Goal: Register for event/course: Sign up to attend an event or enroll in a course

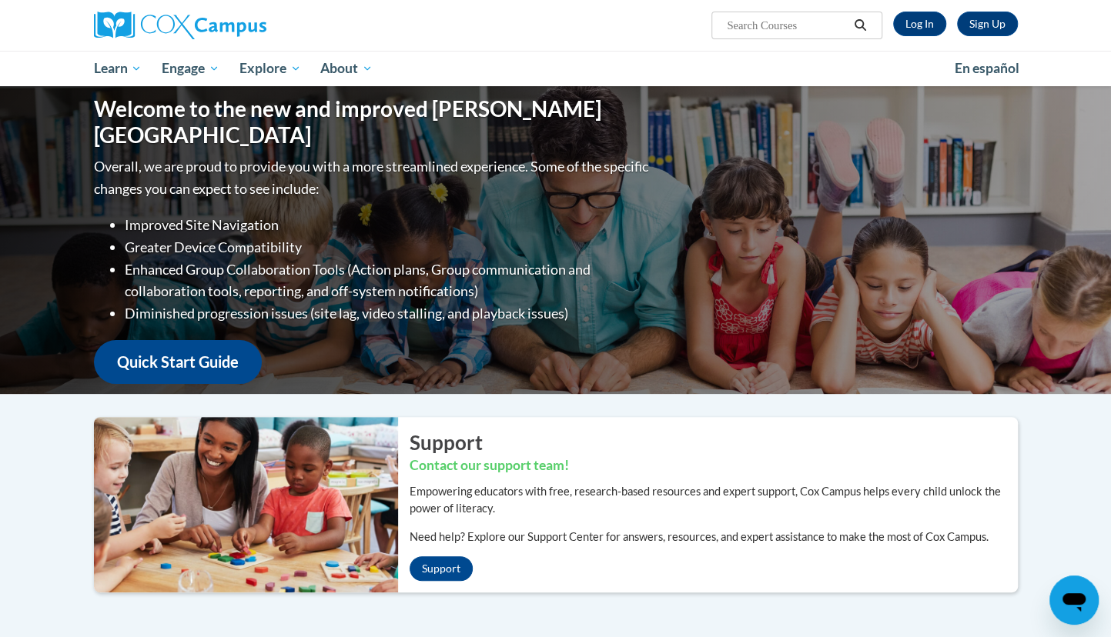
click at [694, 436] on h2 "Support" at bounding box center [714, 443] width 608 height 28
click at [920, 8] on div "Sign Up Log In Search Search..." at bounding box center [713, 19] width 631 height 39
click at [917, 19] on link "Log In" at bounding box center [919, 24] width 53 height 25
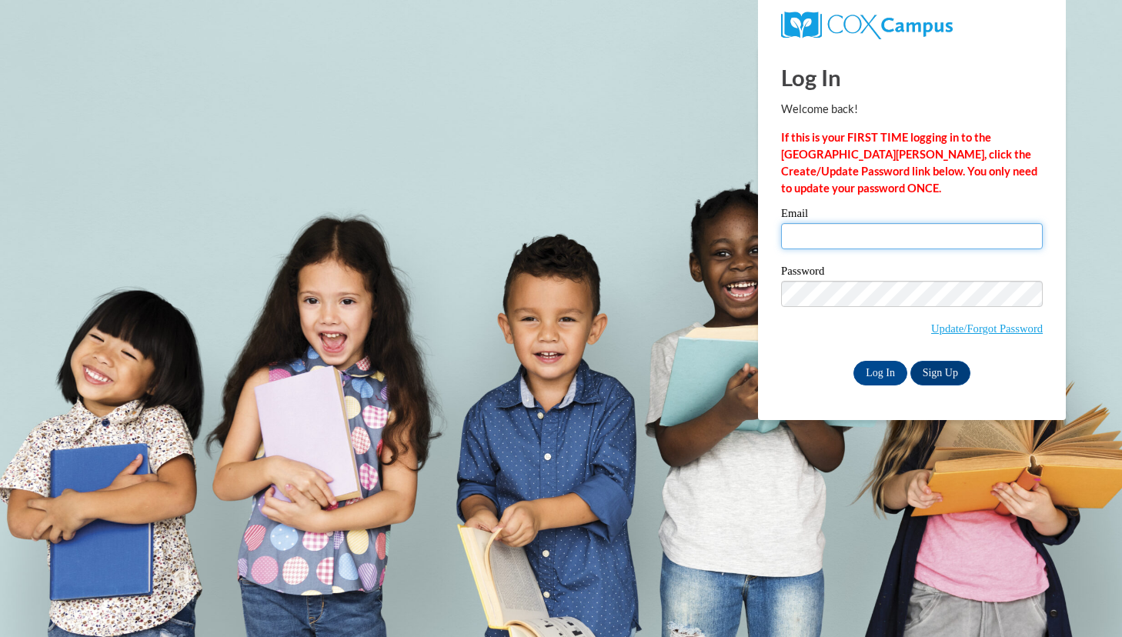
click at [900, 227] on input "Email" at bounding box center [912, 236] width 262 height 26
click at [901, 237] on input "Email" at bounding box center [912, 236] width 262 height 26
type input "howecaylee@aasd.k12.wi.us"
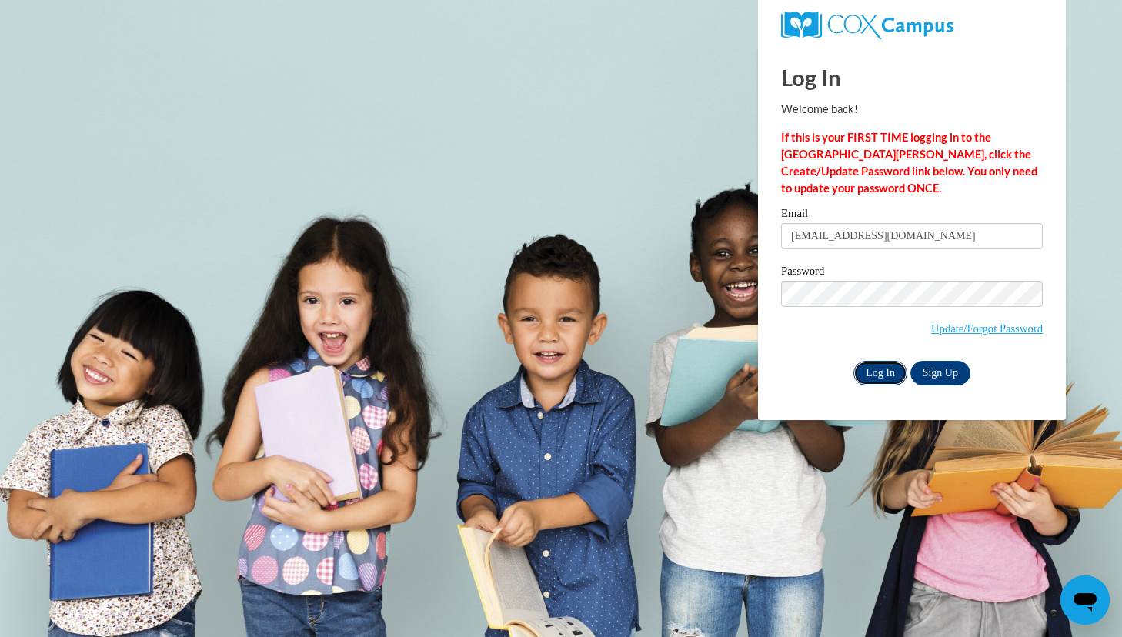
click at [881, 372] on input "Log In" at bounding box center [881, 373] width 54 height 25
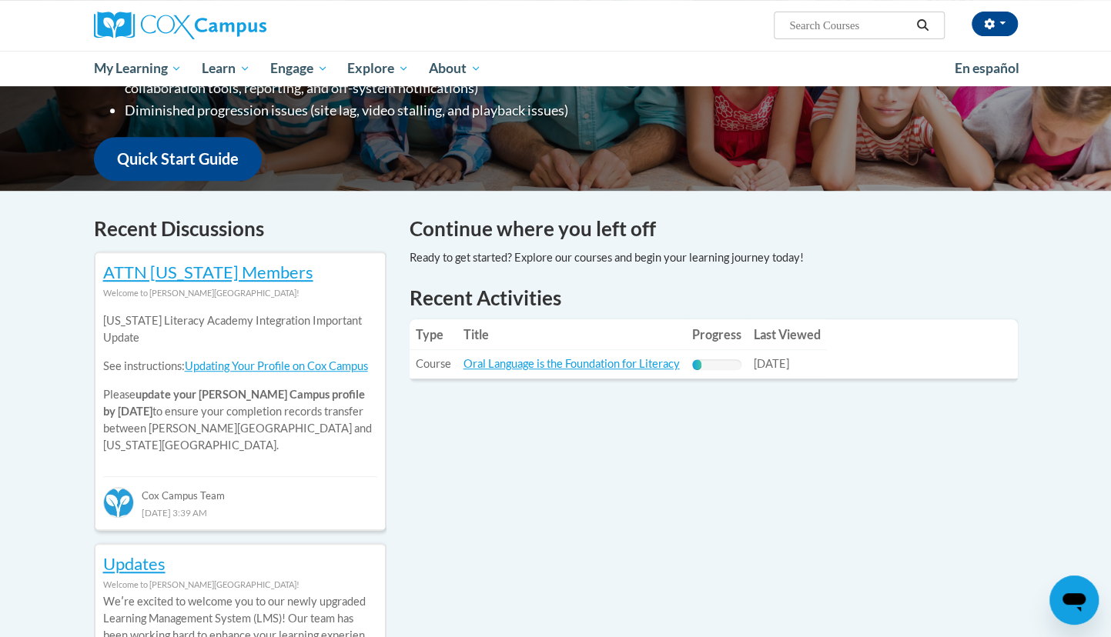
scroll to position [360, 0]
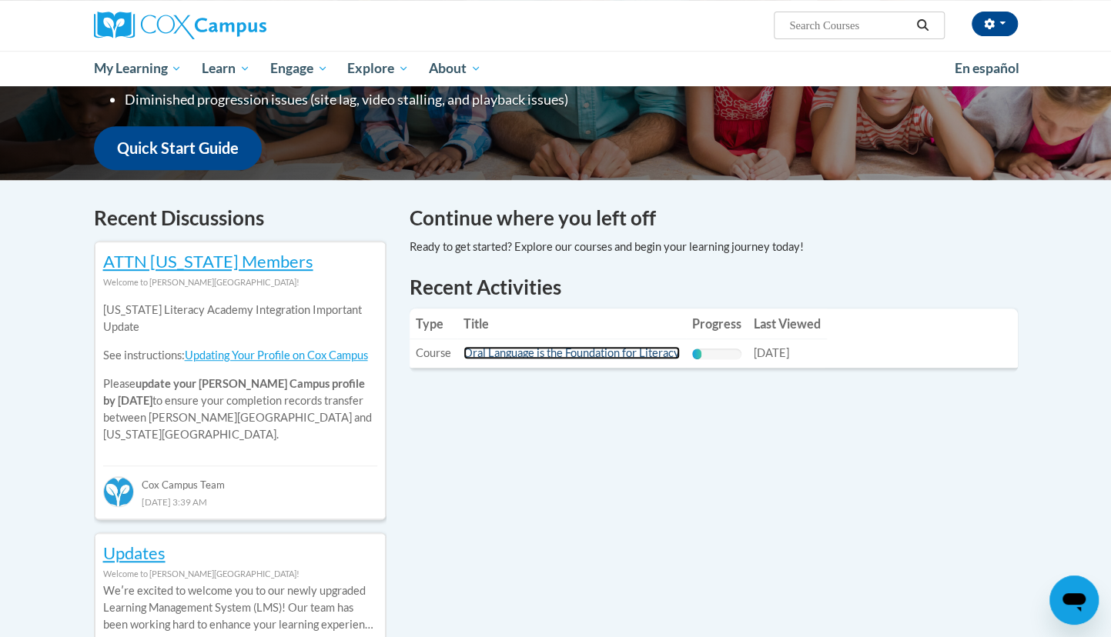
click at [600, 353] on link "Oral Language is the Foundation for Literacy" at bounding box center [571, 352] width 216 height 13
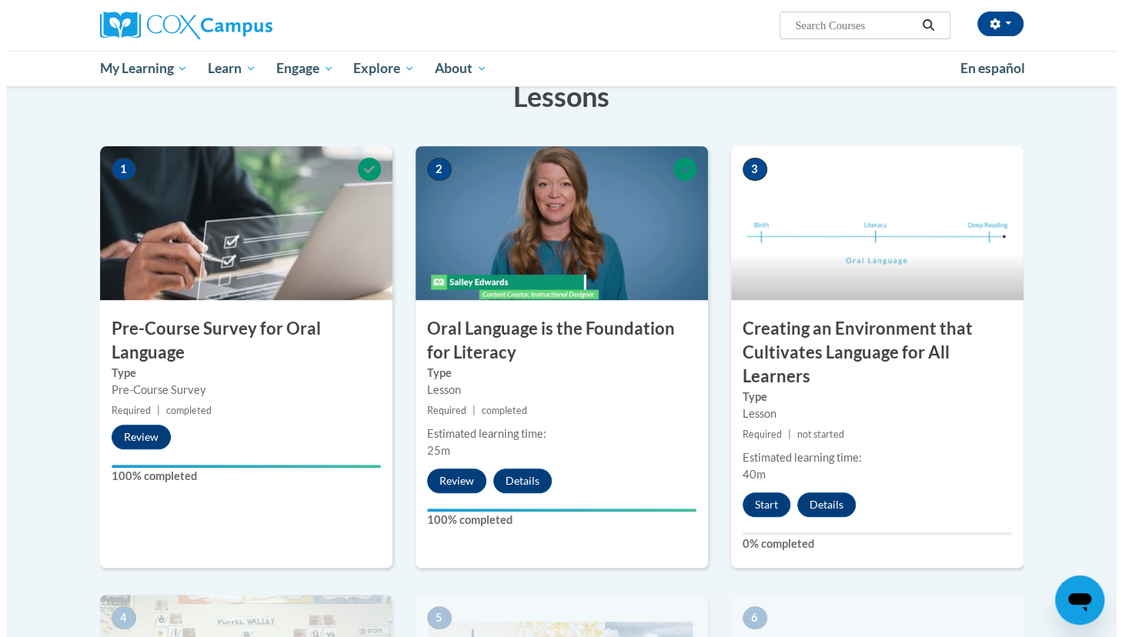
scroll to position [254, 0]
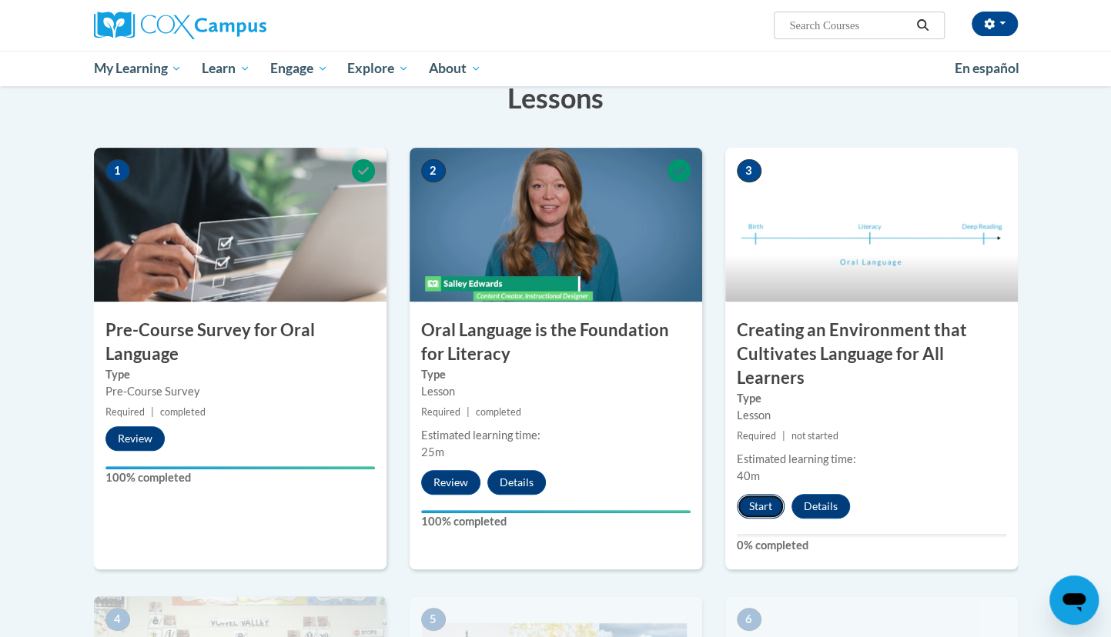
click at [766, 503] on button "Start" at bounding box center [761, 506] width 48 height 25
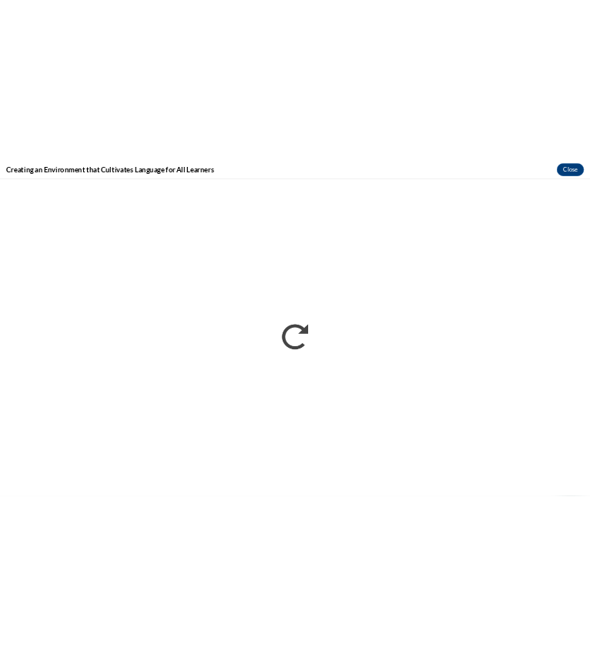
scroll to position [0, 0]
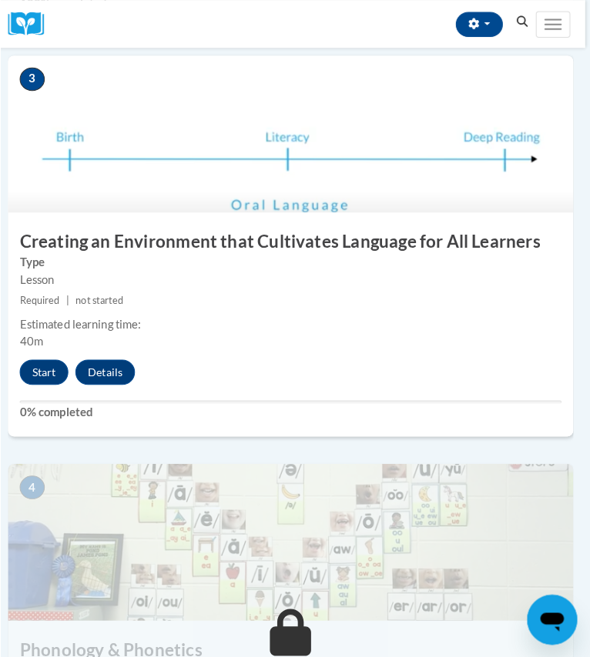
scroll to position [1098, 5]
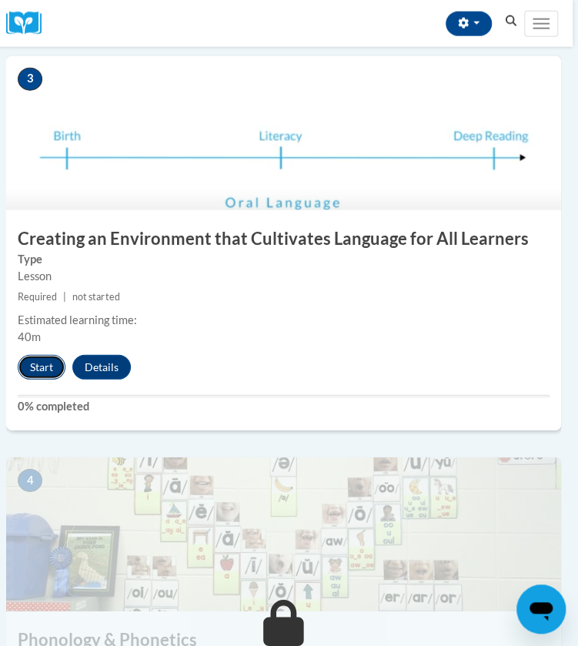
click at [35, 370] on button "Start" at bounding box center [42, 367] width 48 height 25
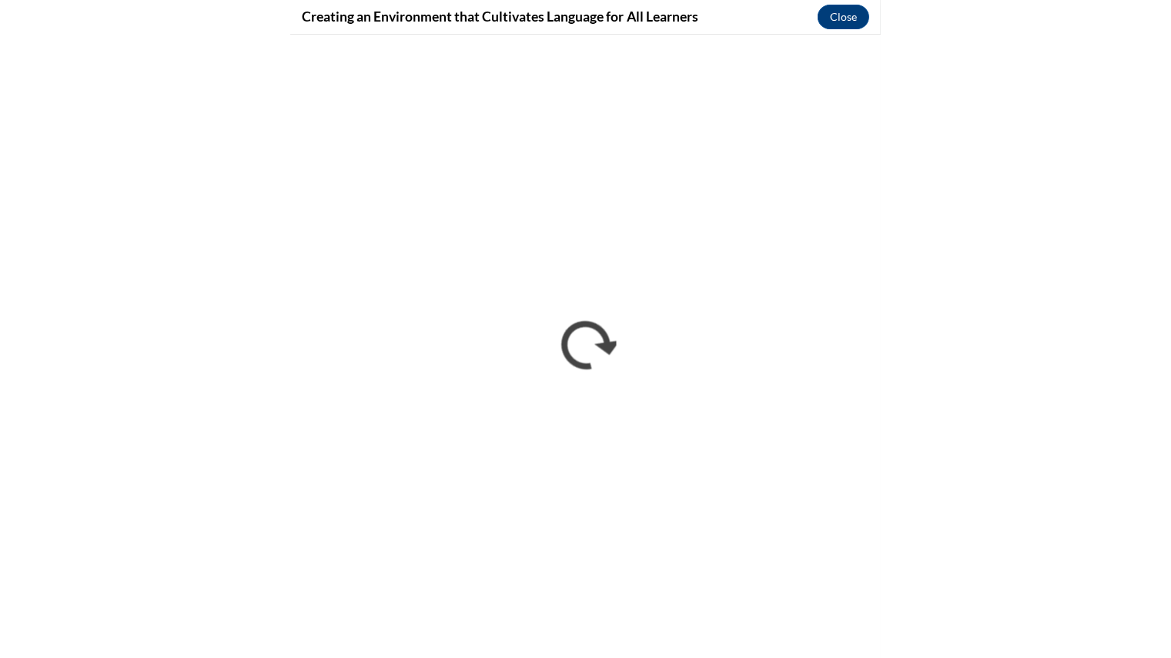
scroll to position [1098, 0]
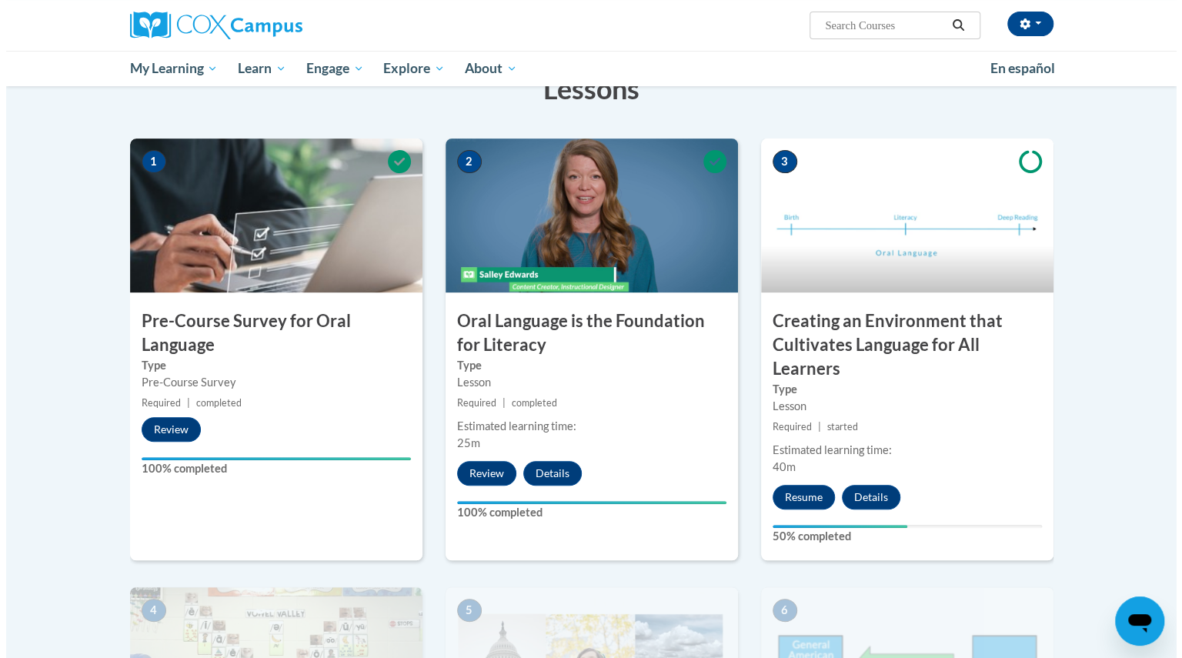
scroll to position [272, 0]
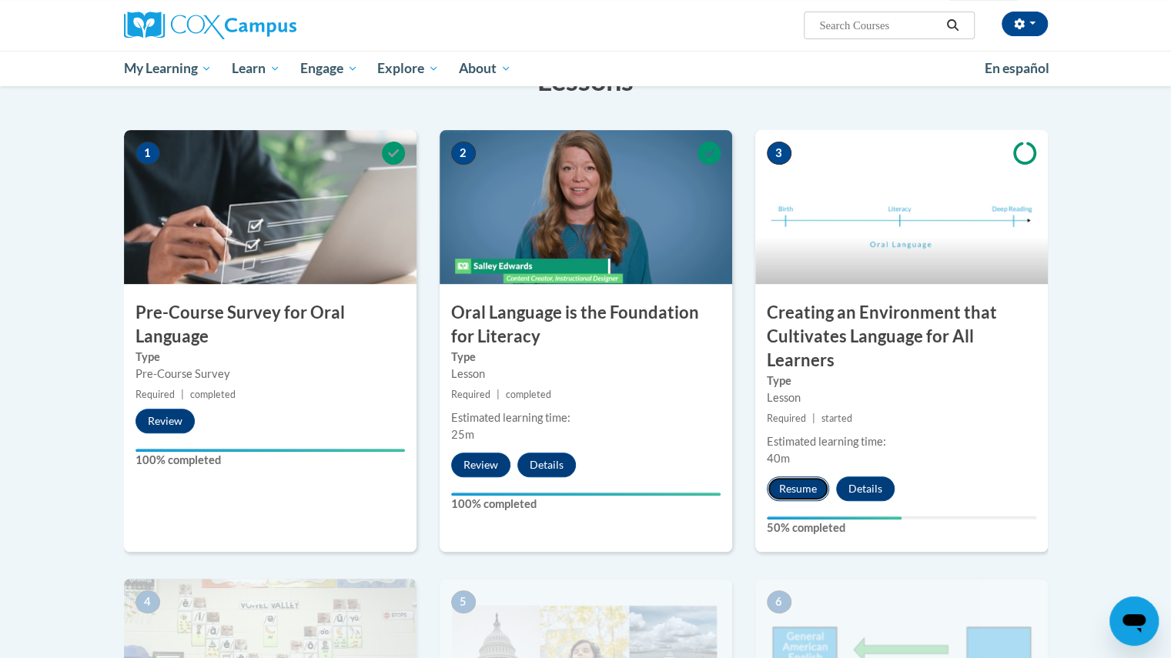
click at [792, 489] on button "Resume" at bounding box center [798, 489] width 62 height 25
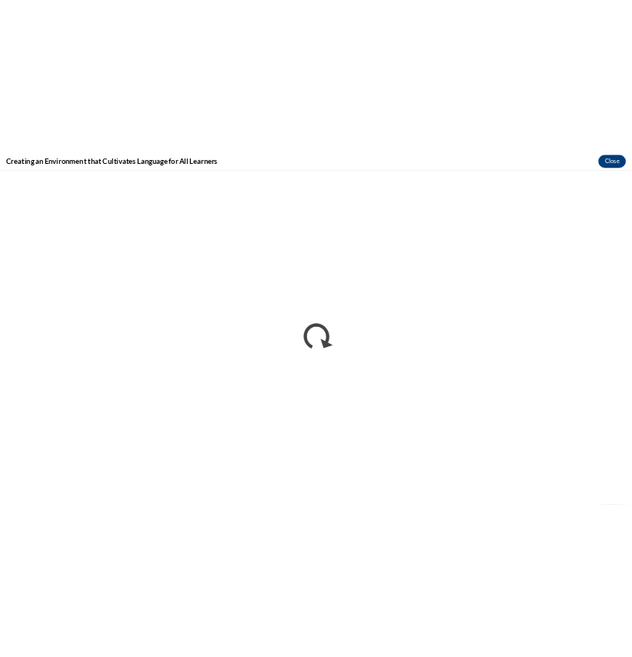
scroll to position [0, 0]
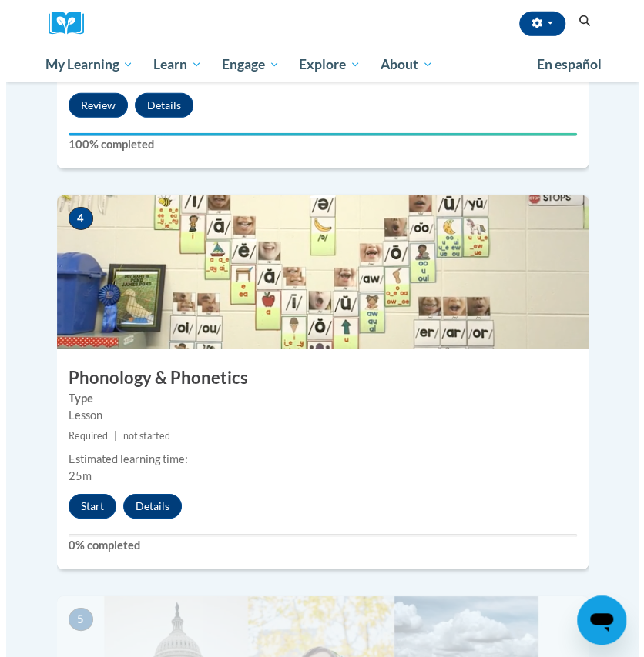
scroll to position [1514, 0]
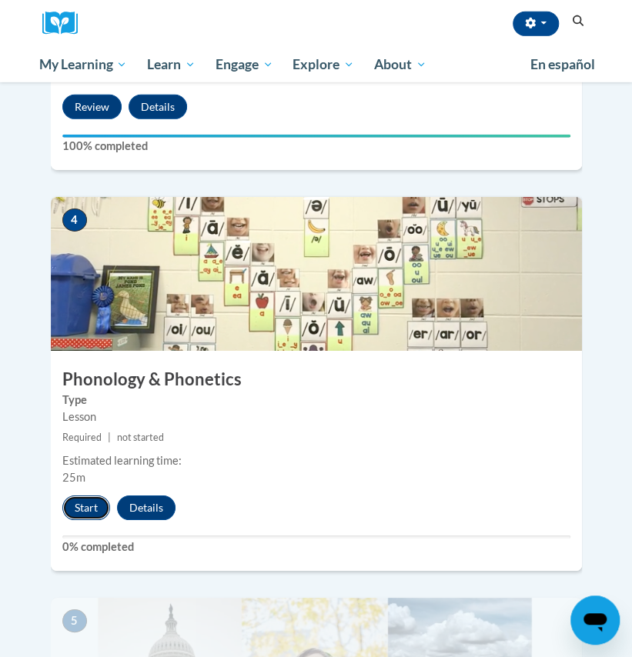
click at [88, 496] on button "Start" at bounding box center [86, 508] width 48 height 25
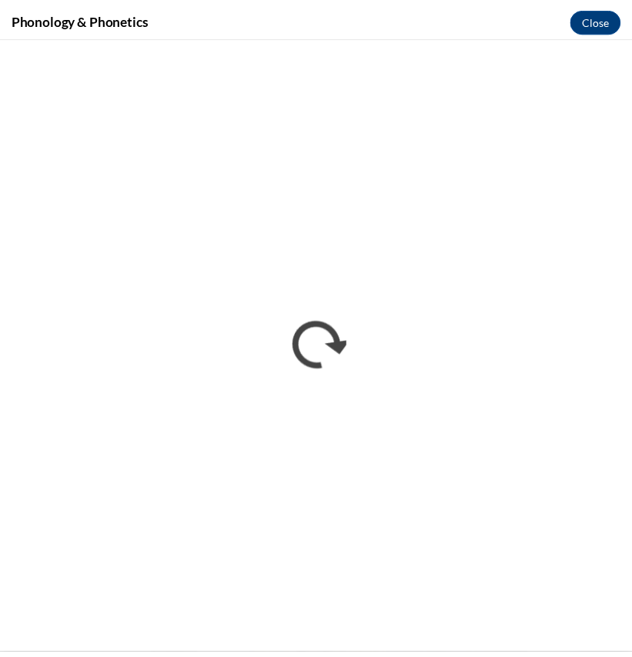
scroll to position [0, 0]
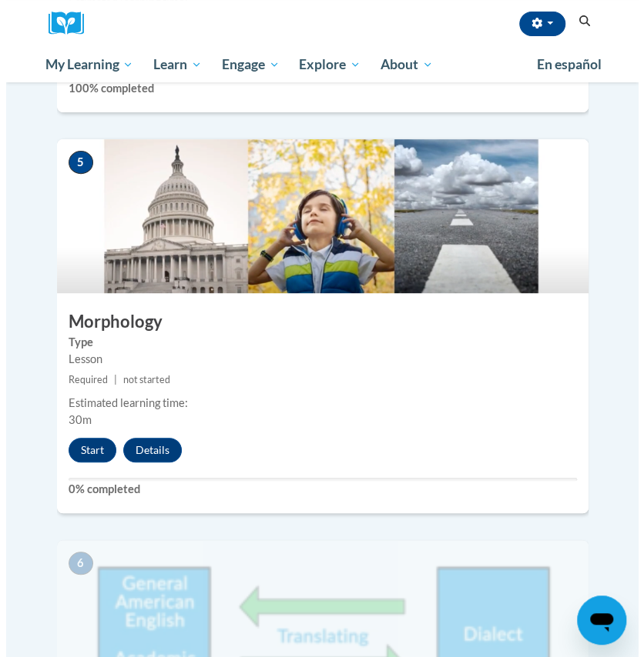
scroll to position [1972, 0]
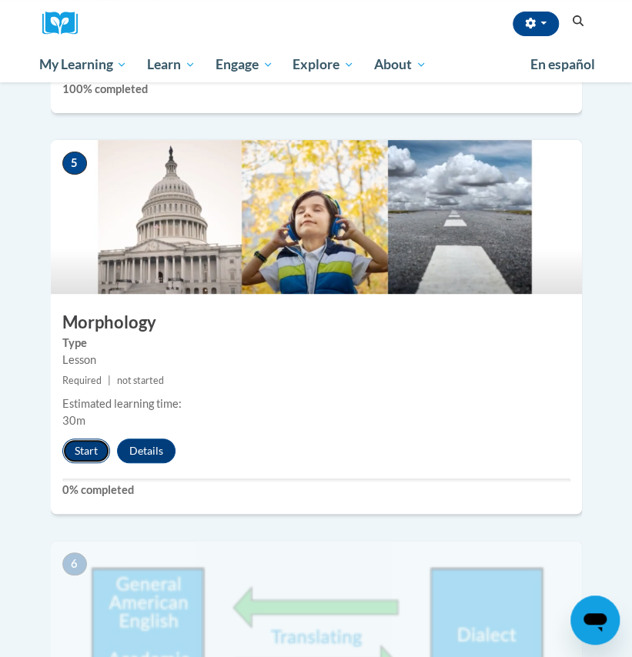
click at [88, 439] on button "Start" at bounding box center [86, 451] width 48 height 25
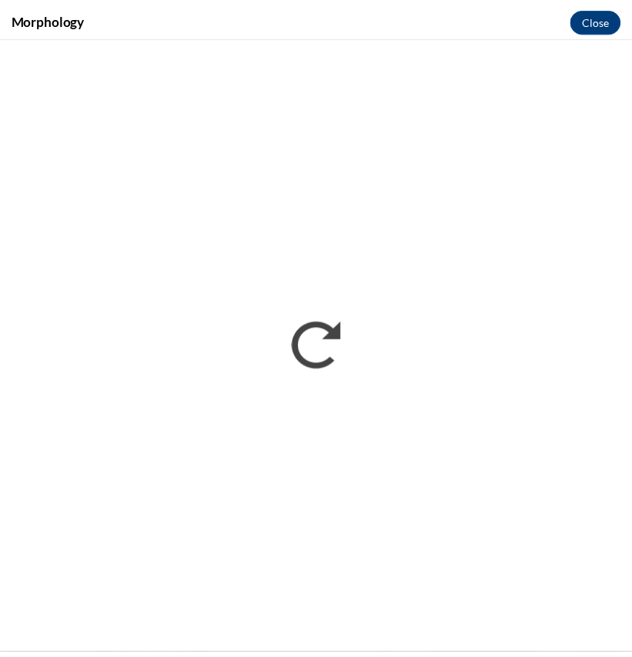
scroll to position [0, 0]
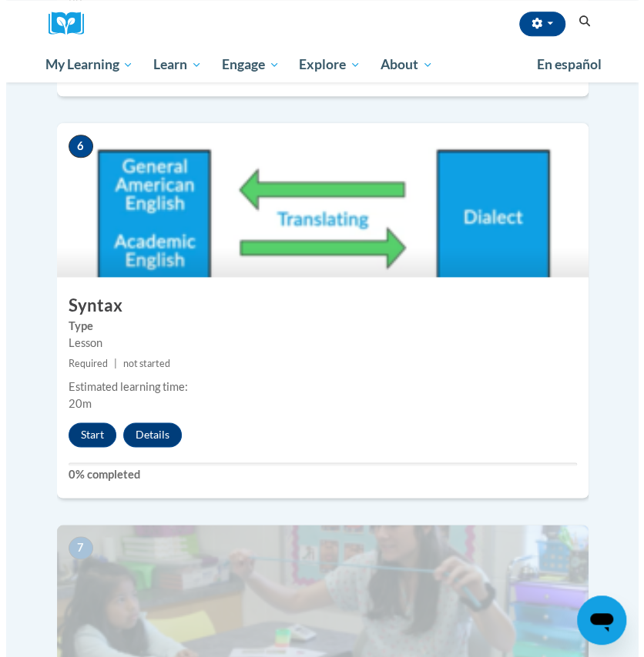
scroll to position [2390, 0]
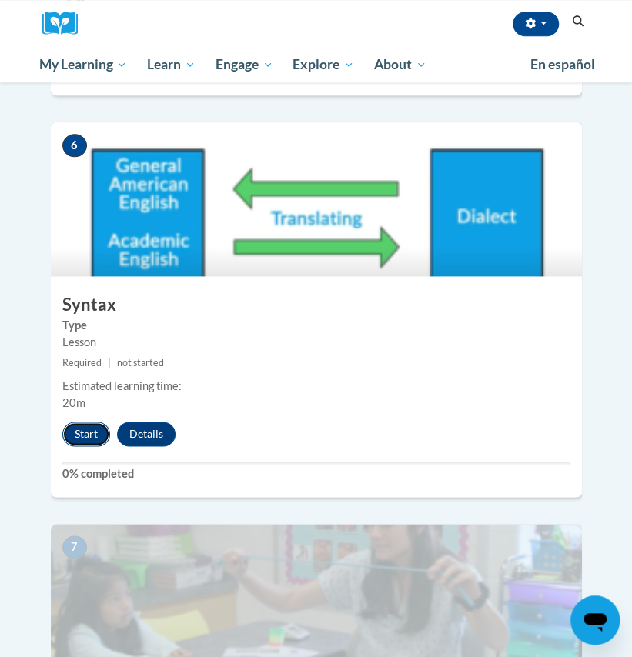
click at [95, 422] on button "Start" at bounding box center [86, 434] width 48 height 25
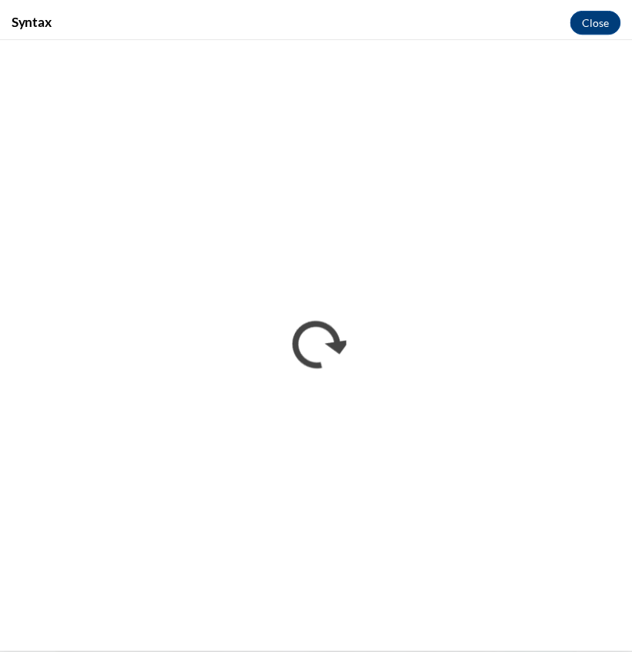
scroll to position [0, 0]
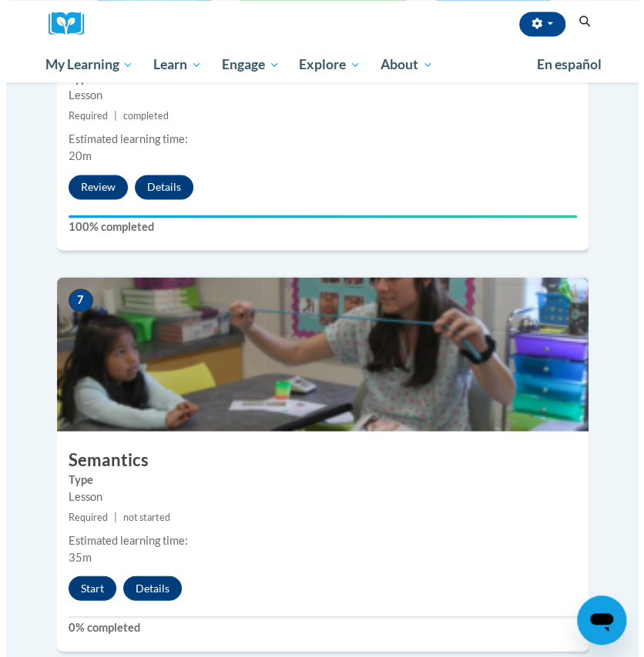
scroll to position [2636, 0]
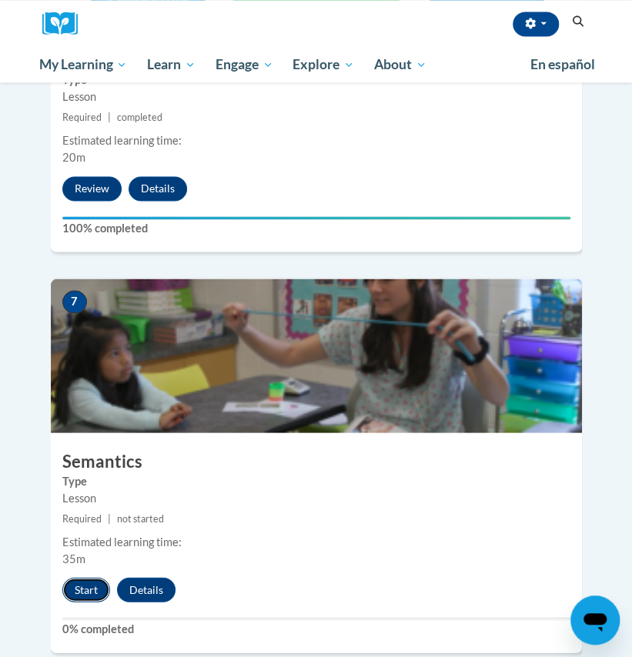
click at [77, 577] on button "Start" at bounding box center [86, 589] width 48 height 25
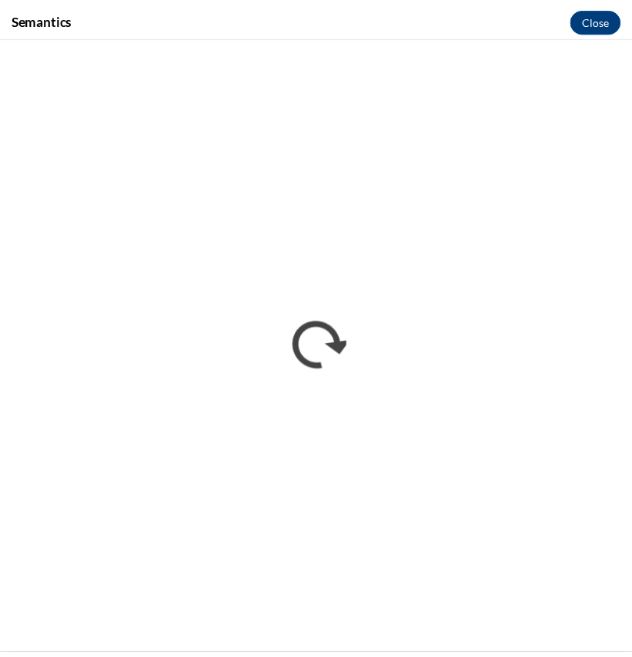
scroll to position [0, 0]
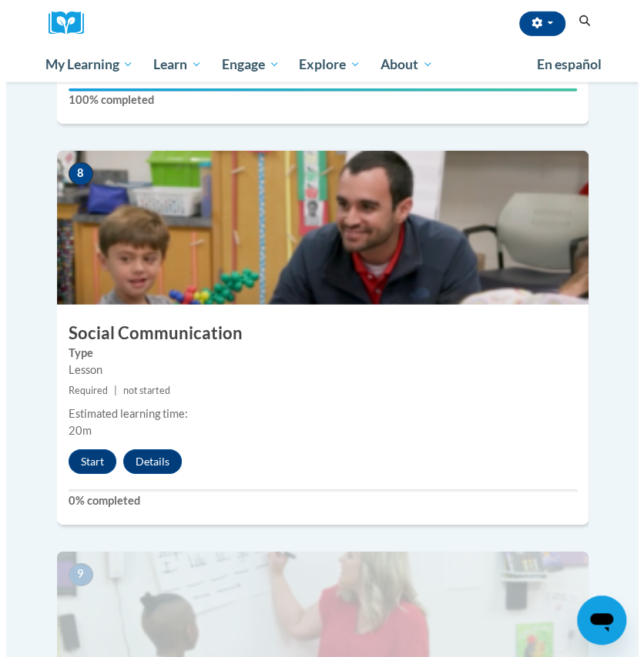
scroll to position [3163, 0]
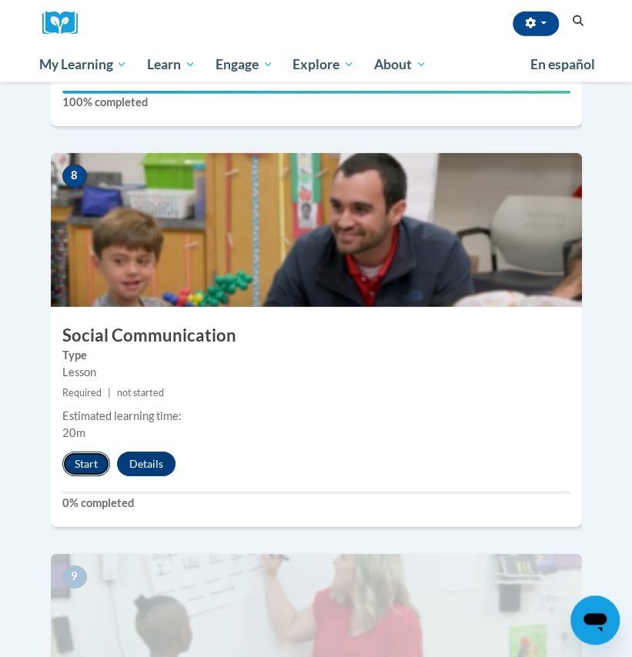
click at [88, 452] on button "Start" at bounding box center [86, 464] width 48 height 25
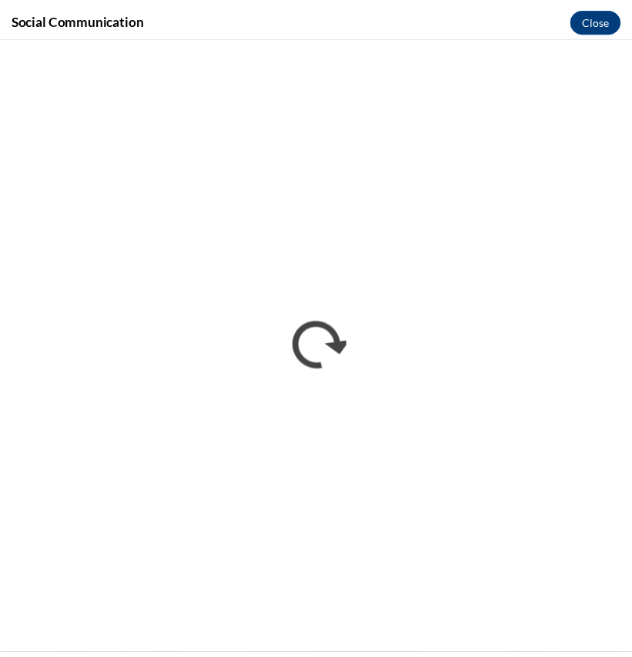
scroll to position [0, 0]
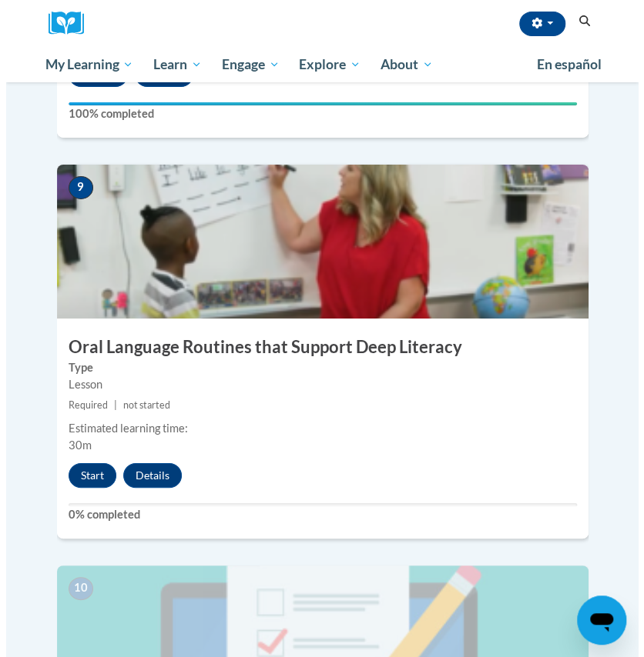
scroll to position [3553, 0]
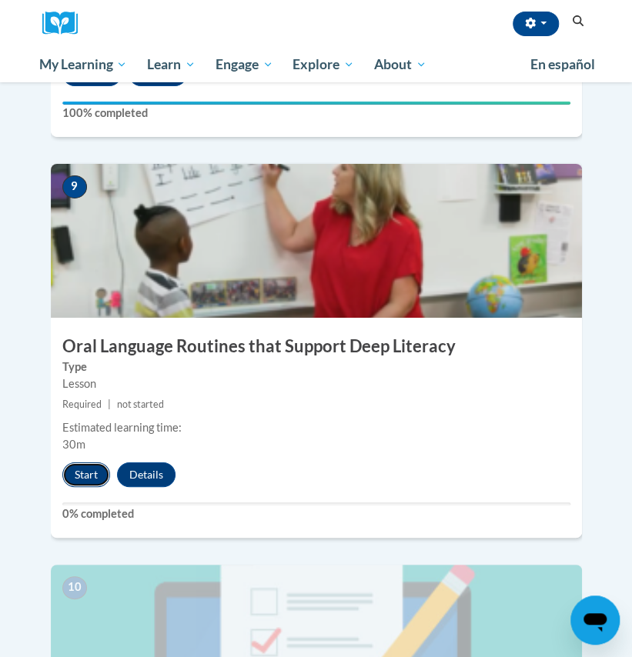
click at [85, 463] on button "Start" at bounding box center [86, 475] width 48 height 25
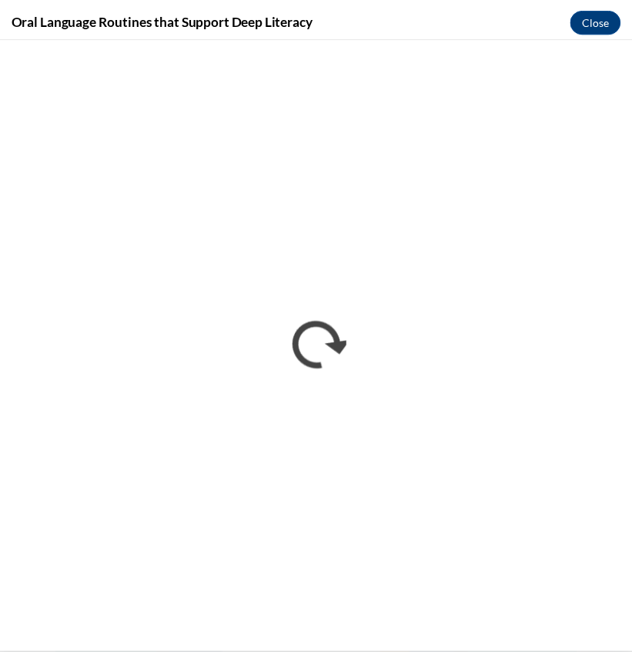
scroll to position [0, 0]
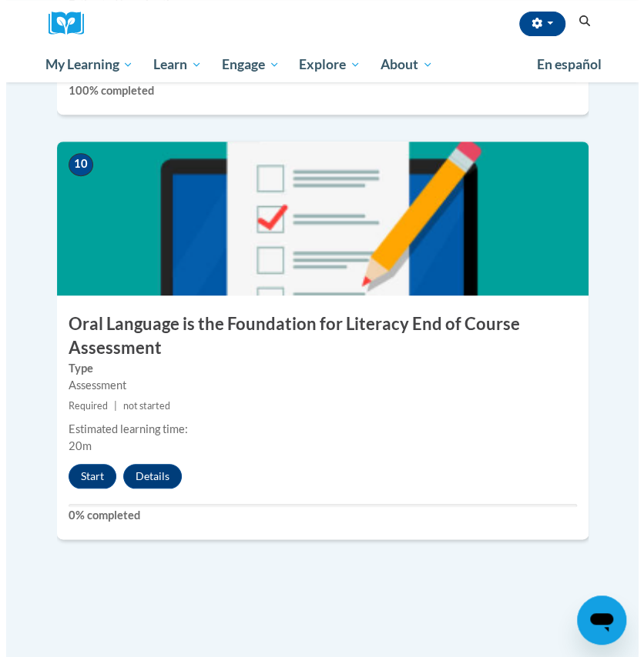
scroll to position [3972, 0]
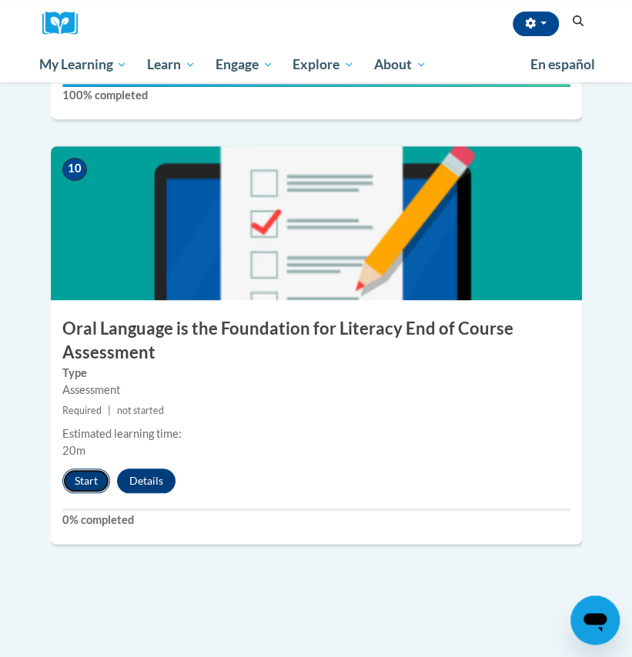
click at [88, 469] on button "Start" at bounding box center [86, 481] width 48 height 25
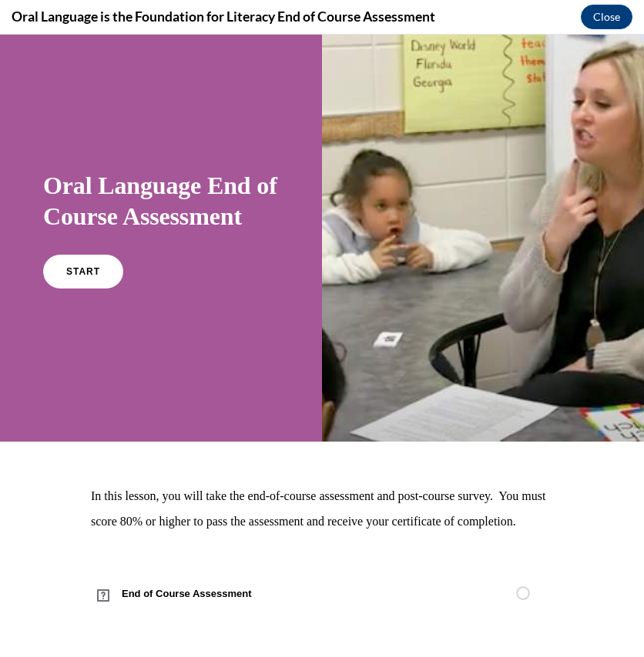
scroll to position [42, 0]
click at [68, 254] on link "START" at bounding box center [83, 271] width 84 height 35
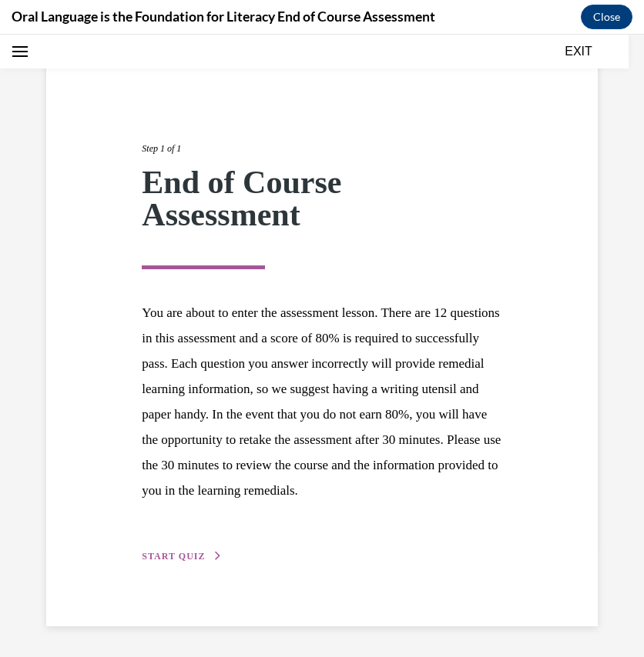
scroll to position [131, 0]
click at [189, 550] on div "Step 1 of 1 End of Course Assessment You are about to enter the assessment less…" at bounding box center [321, 335] width 383 height 459
click at [202, 557] on button "START QUIZ" at bounding box center [182, 557] width 80 height 14
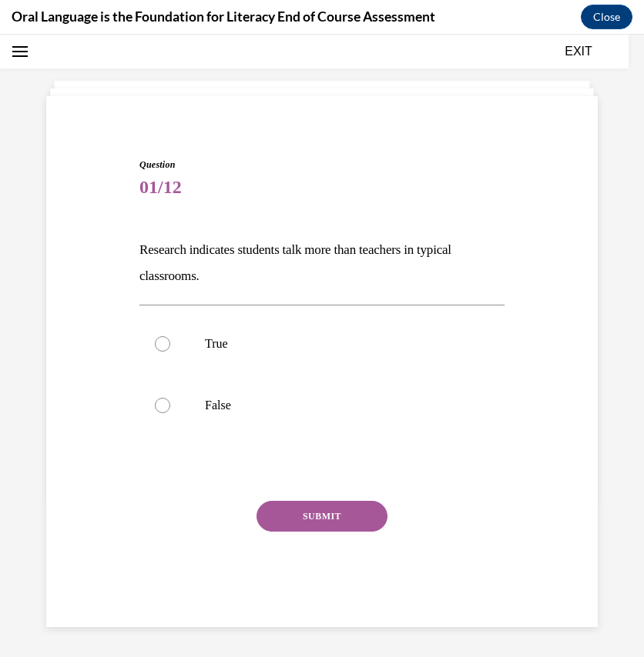
drag, startPoint x: 340, startPoint y: 251, endPoint x: 338, endPoint y: 276, distance: 25.5
click at [338, 276] on p "Research indicates students talk more than teachers in typical classrooms." at bounding box center [321, 263] width 365 height 52
click at [209, 347] on p "True" at bounding box center [335, 343] width 261 height 15
click at [170, 347] on input "True" at bounding box center [162, 343] width 15 height 15
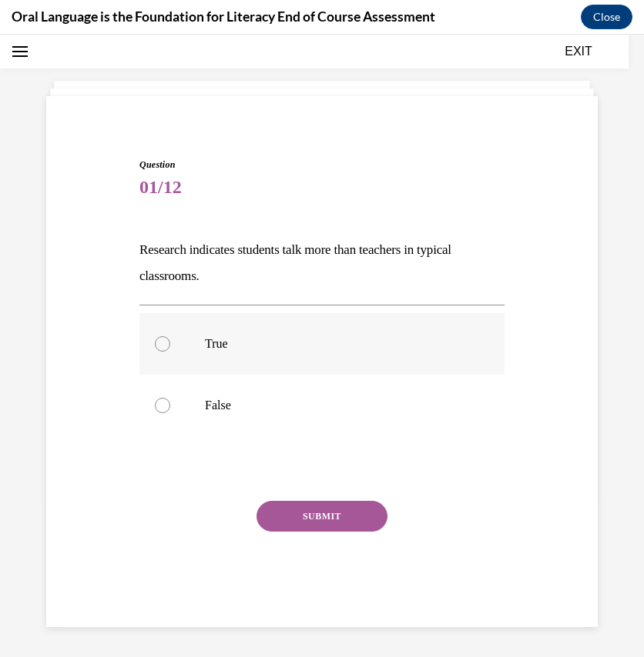
radio input "true"
click at [276, 503] on button "SUBMIT" at bounding box center [321, 516] width 131 height 31
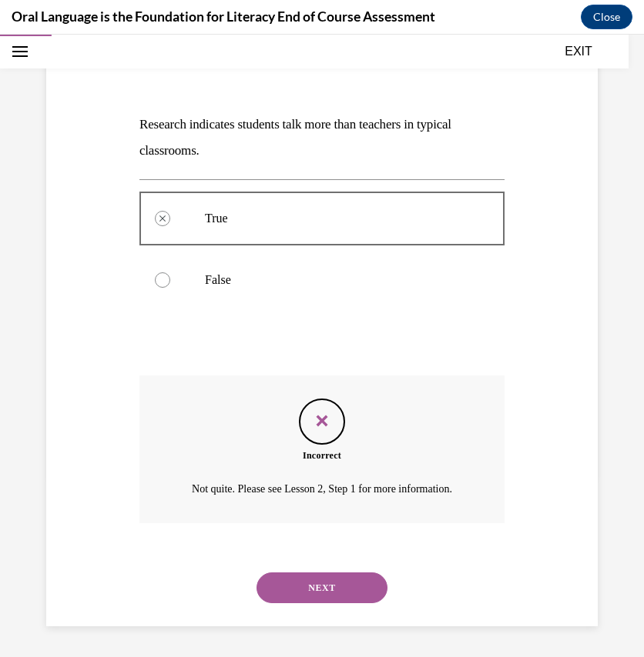
scroll to position [199, 0]
click at [318, 587] on button "NEXT" at bounding box center [321, 588] width 131 height 31
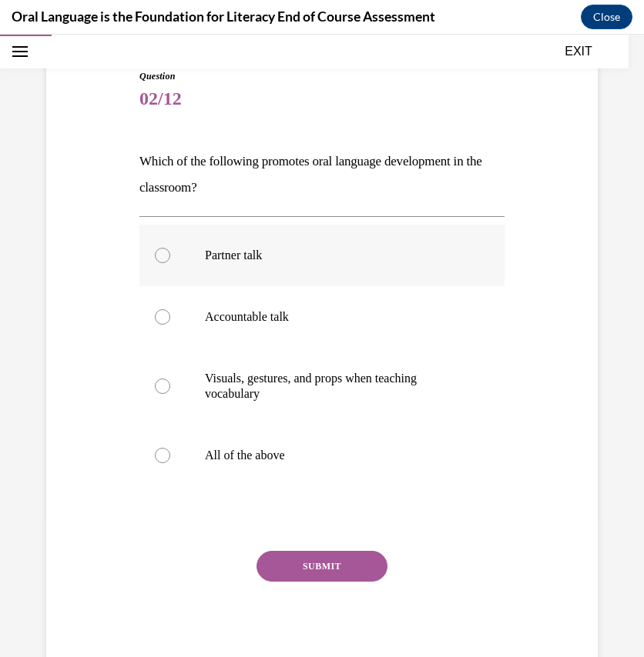
scroll to position [142, 0]
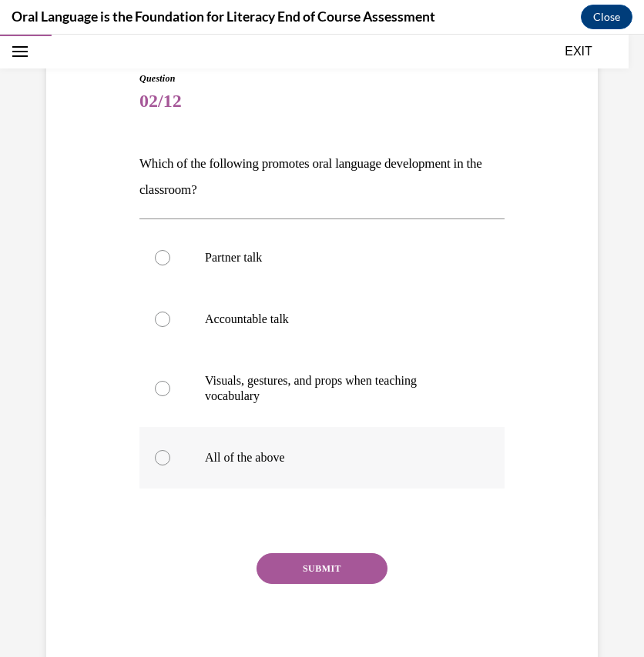
click at [286, 450] on p "All of the above" at bounding box center [335, 457] width 261 height 15
click at [170, 450] on input "All of the above" at bounding box center [162, 457] width 15 height 15
radio input "true"
click at [322, 571] on button "SUBMIT" at bounding box center [321, 569] width 131 height 31
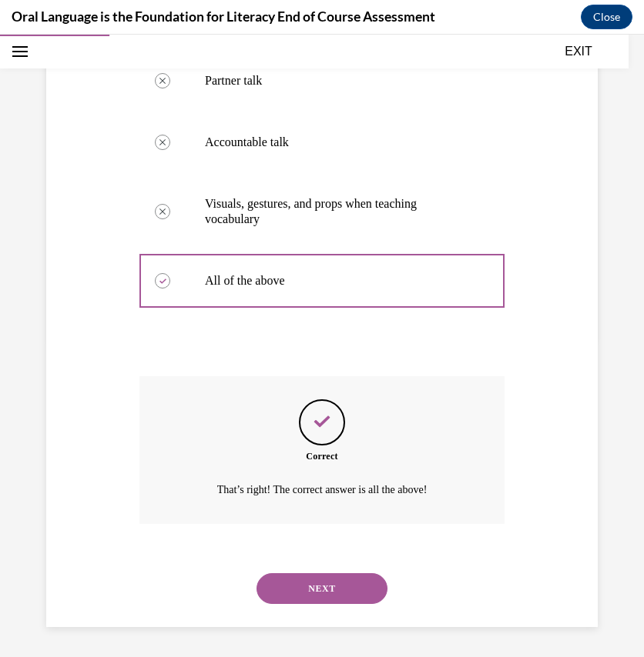
click at [325, 595] on button "NEXT" at bounding box center [321, 589] width 131 height 31
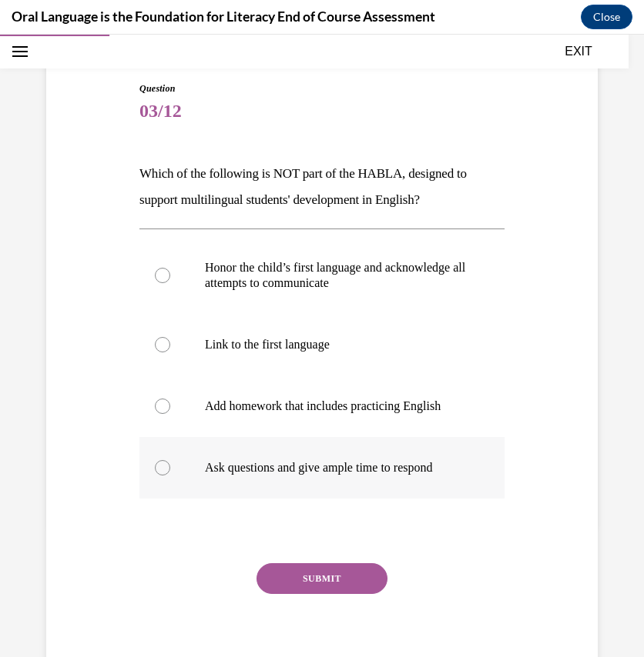
scroll to position [135, 0]
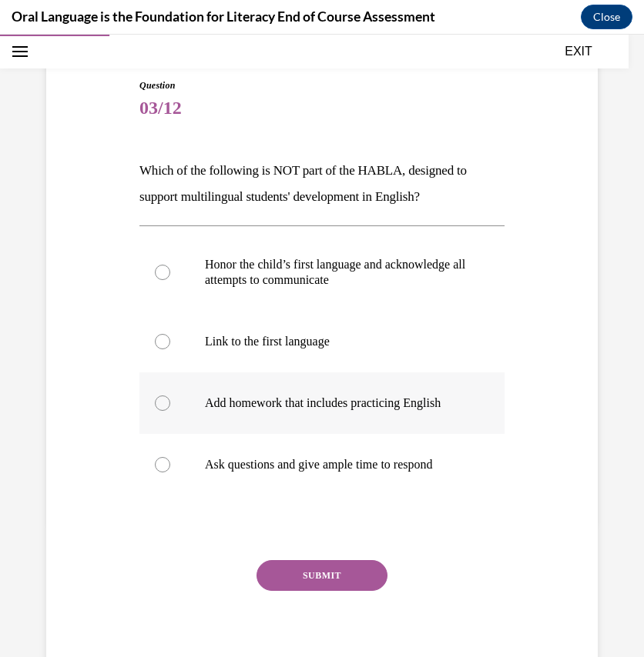
click at [374, 408] on p "Add homework that includes practicing English" at bounding box center [335, 403] width 261 height 15
click at [170, 408] on input "Add homework that includes practicing English" at bounding box center [162, 403] width 15 height 15
radio input "true"
click at [365, 582] on button "SUBMIT" at bounding box center [321, 575] width 131 height 31
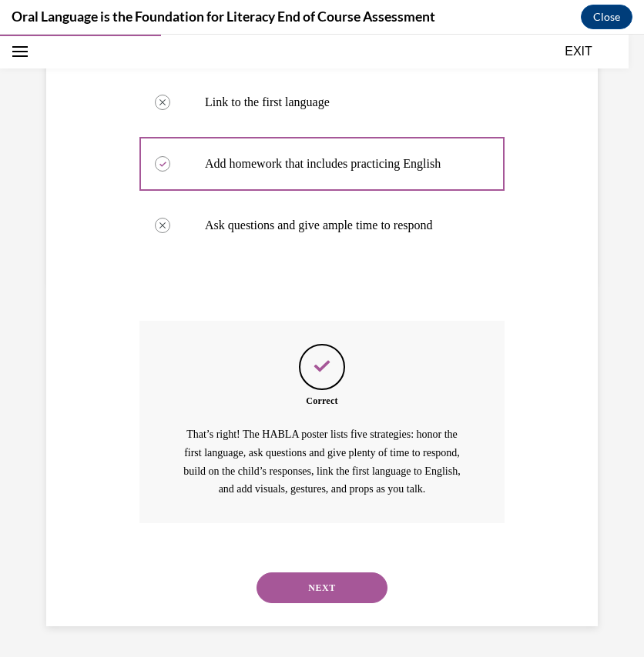
click at [369, 591] on button "NEXT" at bounding box center [321, 588] width 131 height 31
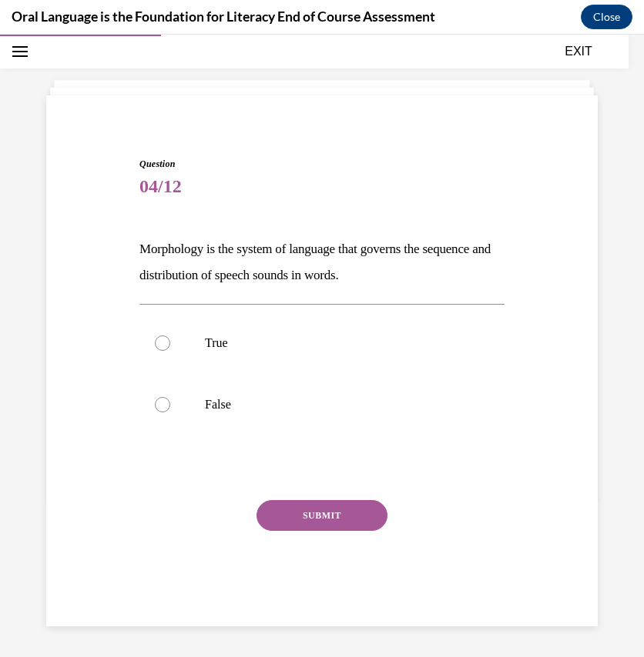
scroll to position [56, 0]
click at [330, 349] on p "True" at bounding box center [335, 343] width 261 height 15
click at [170, 349] on input "True" at bounding box center [162, 343] width 15 height 15
radio input "true"
click at [329, 515] on button "SUBMIT" at bounding box center [321, 516] width 131 height 31
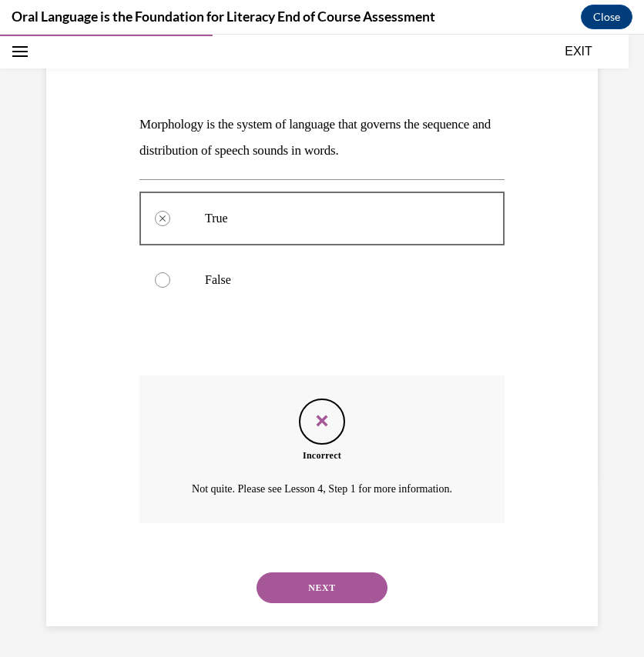
scroll to position [199, 0]
click at [326, 590] on button "NEXT" at bounding box center [321, 588] width 131 height 31
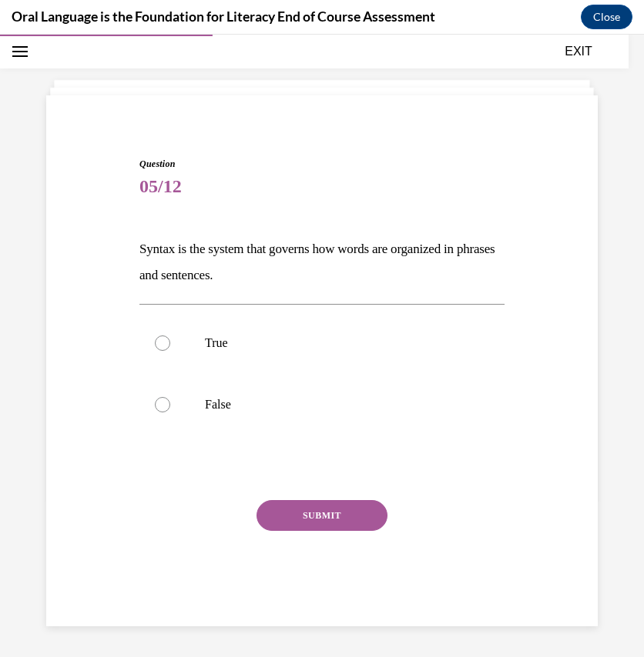
scroll to position [56, 0]
click at [316, 340] on p "True" at bounding box center [335, 343] width 261 height 15
click at [170, 340] on input "True" at bounding box center [162, 343] width 15 height 15
radio input "true"
click at [342, 511] on button "SUBMIT" at bounding box center [321, 516] width 131 height 31
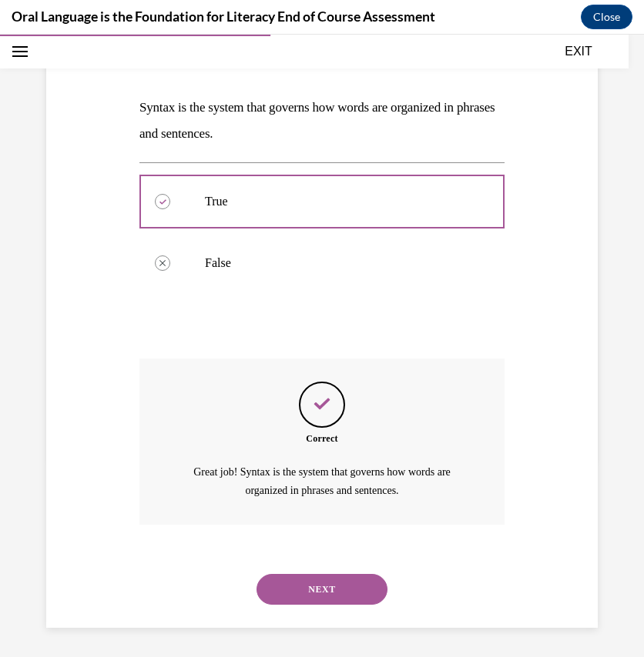
click at [334, 583] on button "NEXT" at bounding box center [321, 589] width 131 height 31
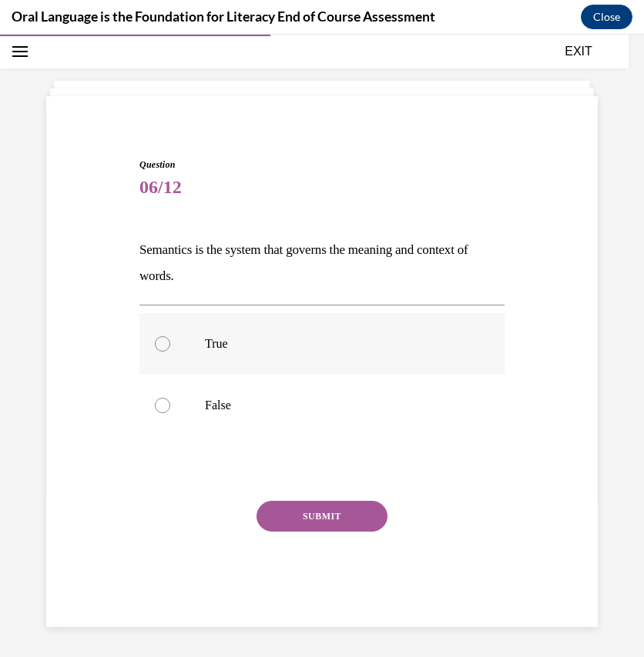
click at [406, 349] on p "True" at bounding box center [335, 343] width 261 height 15
click at [170, 349] on input "True" at bounding box center [162, 343] width 15 height 15
radio input "true"
click at [345, 510] on button "SUBMIT" at bounding box center [321, 516] width 131 height 31
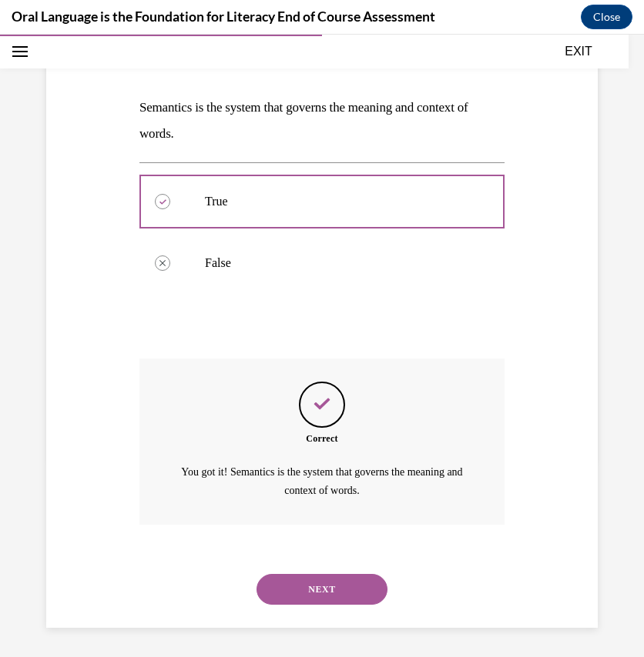
click at [351, 589] on button "NEXT" at bounding box center [321, 589] width 131 height 31
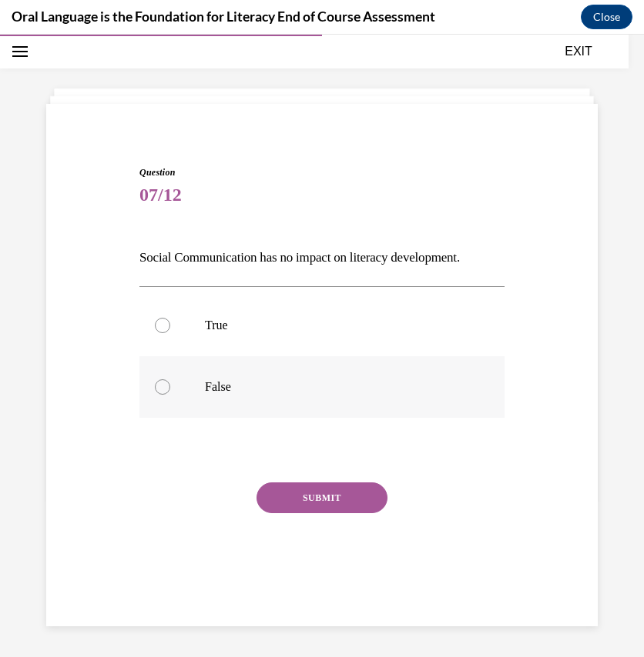
click at [434, 386] on p "False" at bounding box center [335, 387] width 261 height 15
click at [170, 386] on input "False" at bounding box center [162, 387] width 15 height 15
radio input "true"
click at [326, 494] on button "SUBMIT" at bounding box center [321, 498] width 131 height 31
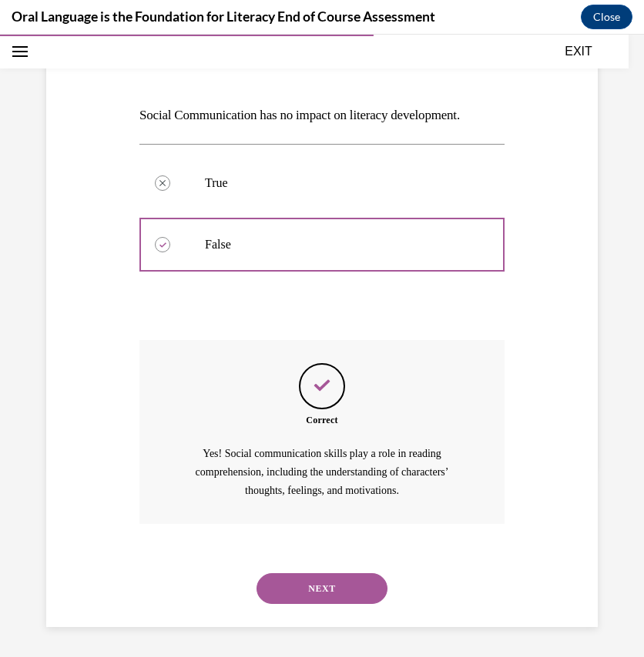
click at [320, 584] on button "NEXT" at bounding box center [321, 589] width 131 height 31
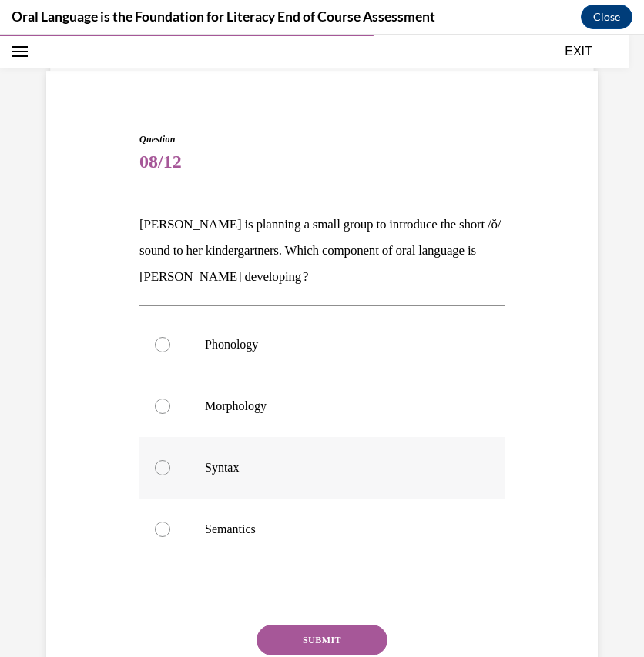
scroll to position [85, 0]
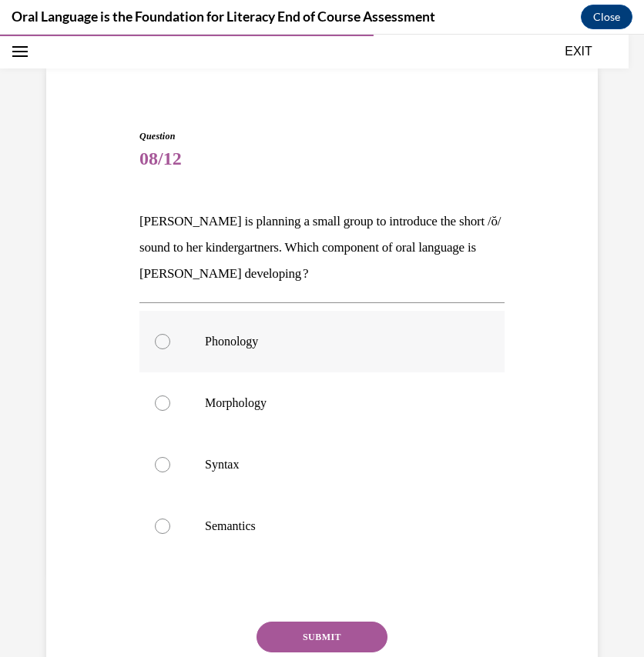
click at [375, 346] on p "Phonology" at bounding box center [335, 341] width 261 height 15
click at [170, 346] on input "Phonology" at bounding box center [162, 341] width 15 height 15
radio input "true"
click at [326, 636] on button "SUBMIT" at bounding box center [321, 637] width 131 height 31
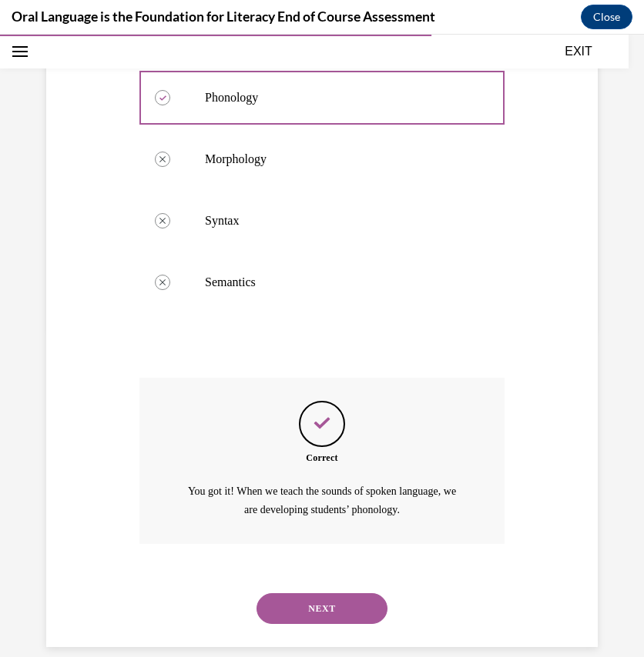
scroll to position [348, 0]
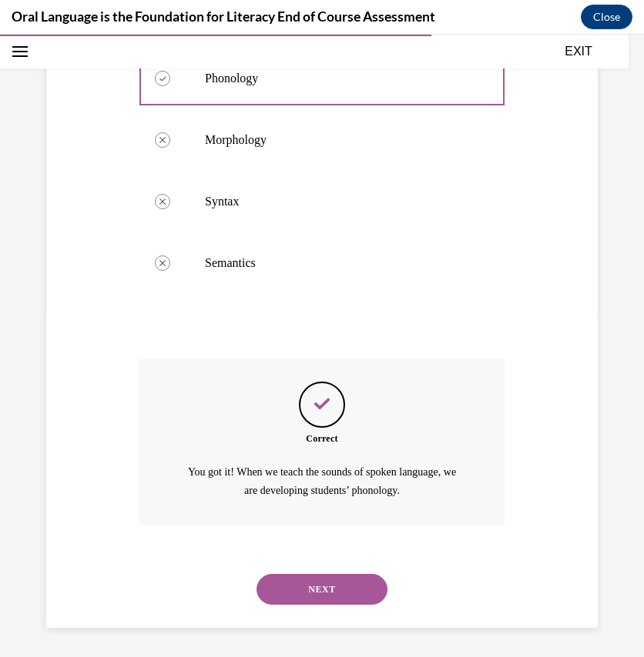
click at [343, 589] on button "NEXT" at bounding box center [321, 589] width 131 height 31
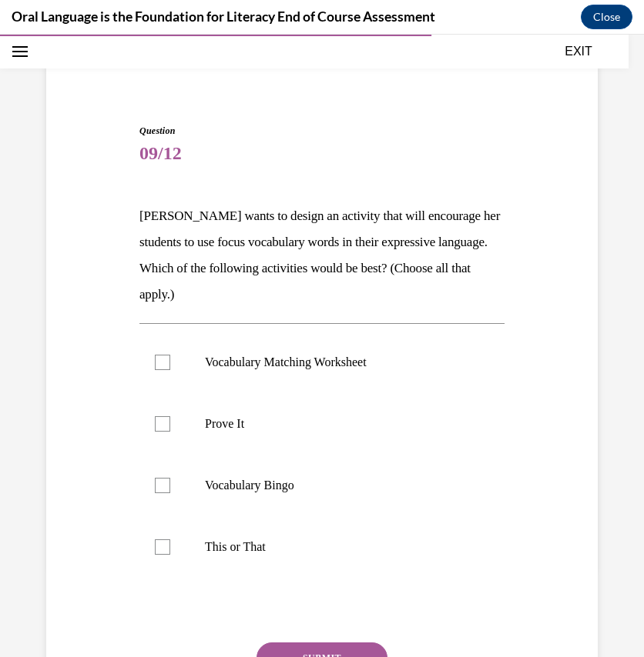
scroll to position [91, 0]
click at [320, 432] on label "Prove It" at bounding box center [321, 424] width 365 height 62
click at [170, 431] on input "Prove It" at bounding box center [162, 423] width 15 height 15
checkbox input "true"
click at [299, 537] on label "This or That" at bounding box center [321, 547] width 365 height 62
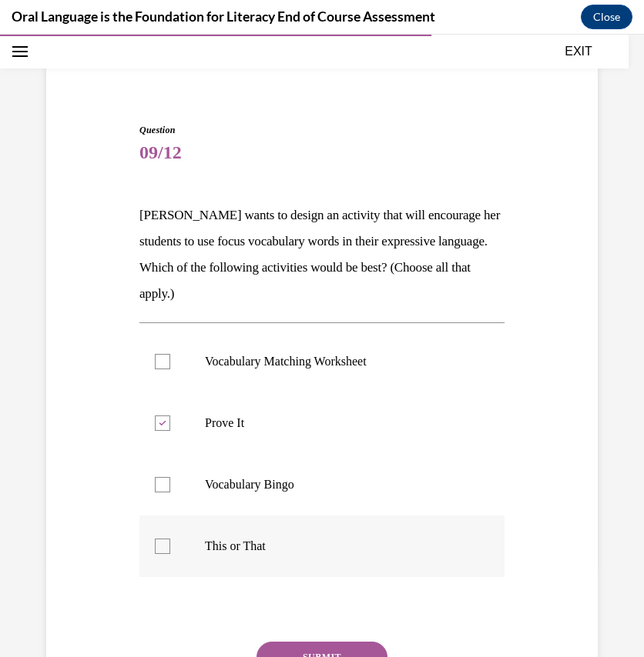
click at [170, 539] on input "This or That" at bounding box center [162, 546] width 15 height 15
checkbox input "true"
click at [345, 644] on button "SUBMIT" at bounding box center [321, 657] width 131 height 31
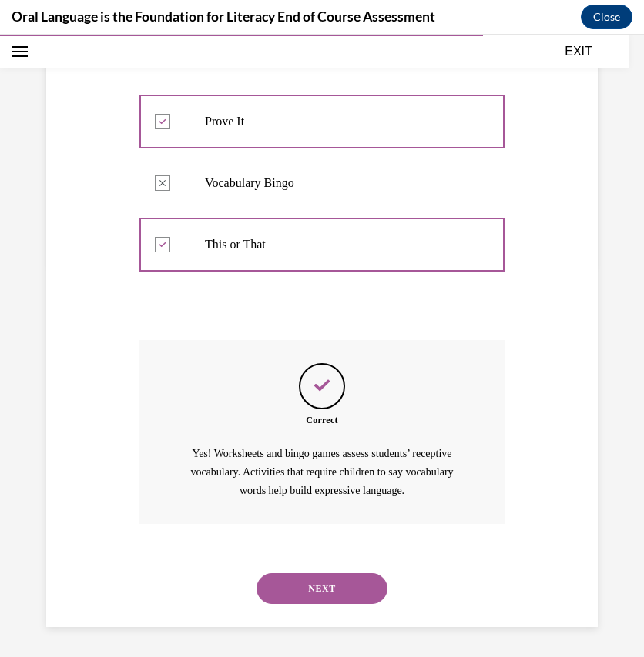
click at [346, 589] on button "NEXT" at bounding box center [321, 589] width 131 height 31
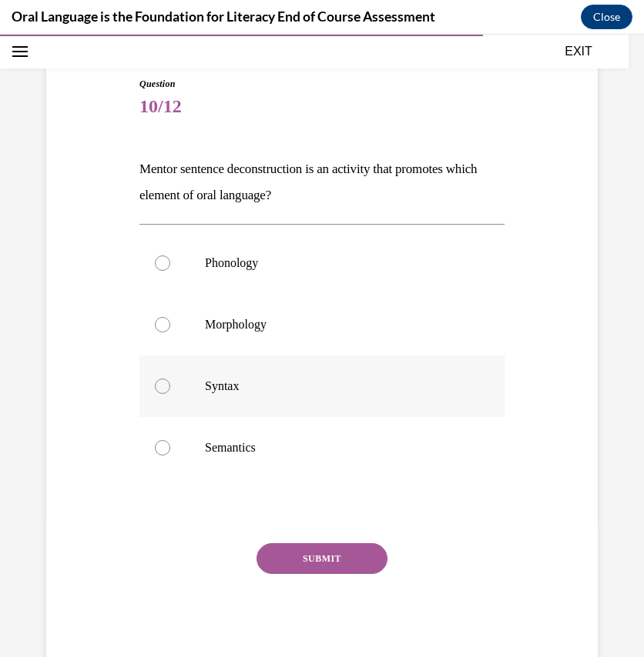
scroll to position [139, 0]
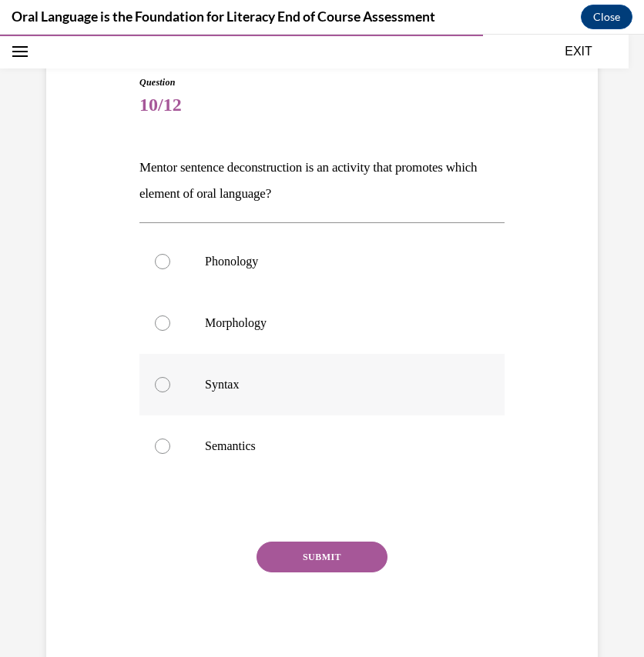
click at [274, 380] on p "Syntax" at bounding box center [335, 384] width 261 height 15
click at [170, 380] on input "Syntax" at bounding box center [162, 384] width 15 height 15
radio input "true"
click at [297, 552] on button "SUBMIT" at bounding box center [321, 557] width 131 height 31
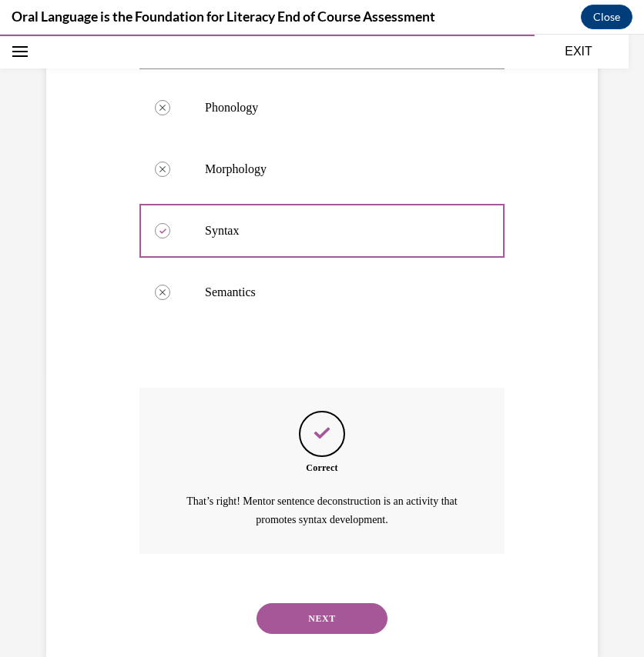
scroll to position [322, 0]
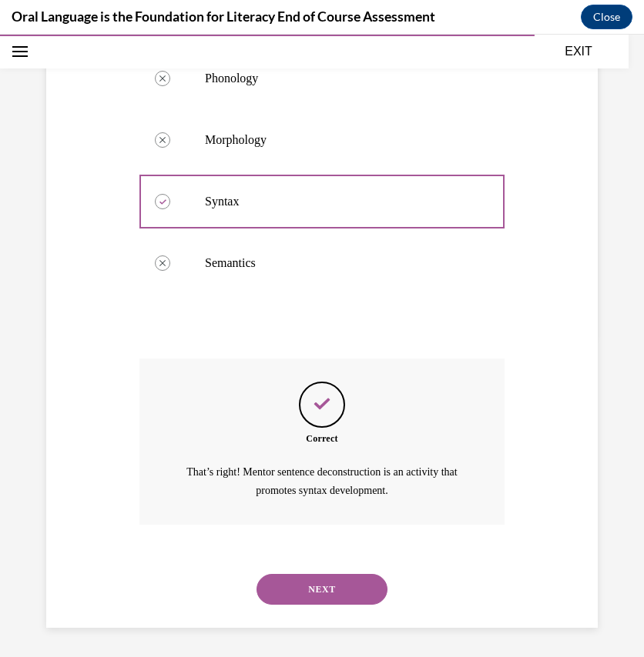
click at [311, 579] on button "NEXT" at bounding box center [321, 589] width 131 height 31
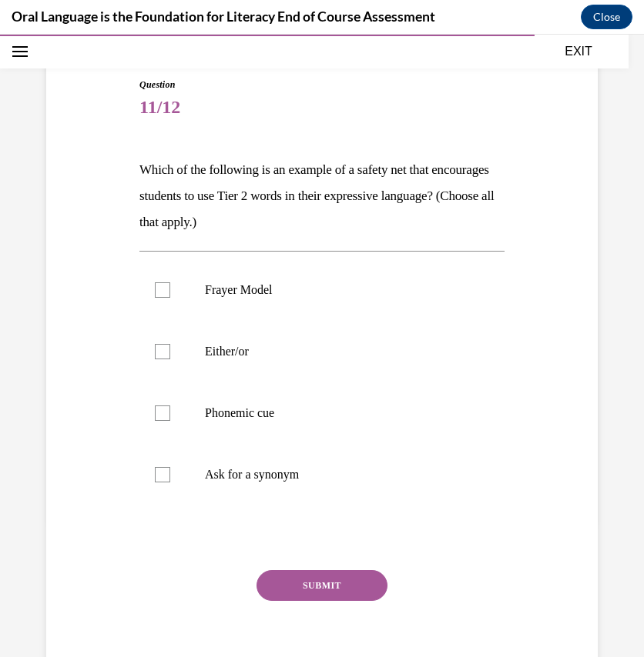
scroll to position [134, 0]
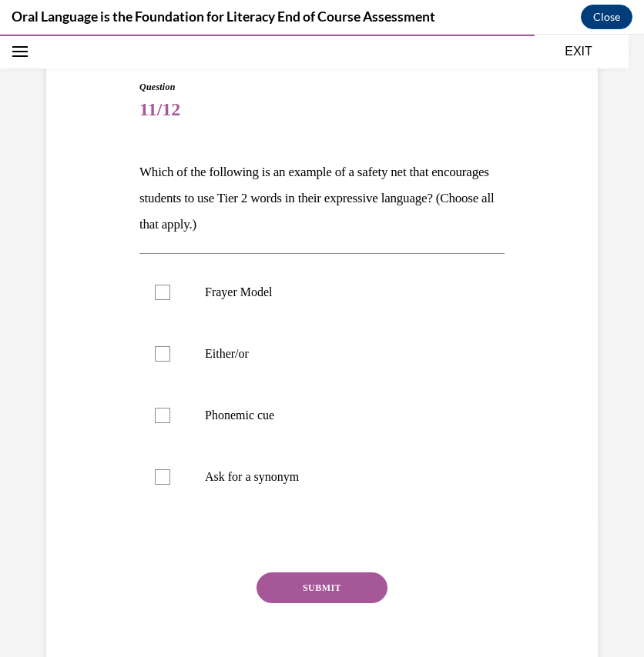
drag, startPoint x: 135, startPoint y: 169, endPoint x: 374, endPoint y: 224, distance: 245.8
click at [374, 224] on div "Question 11/12 Which of the following is an example of a safety net that encour…" at bounding box center [321, 378] width 373 height 642
copy p "Which of the following is an example of a safety net that encourages students t…"
click at [371, 203] on p "Which of the following is an example of a safety net that encourages students t…" at bounding box center [321, 198] width 365 height 79
click at [248, 482] on p "Ask for a synonym" at bounding box center [335, 477] width 261 height 15
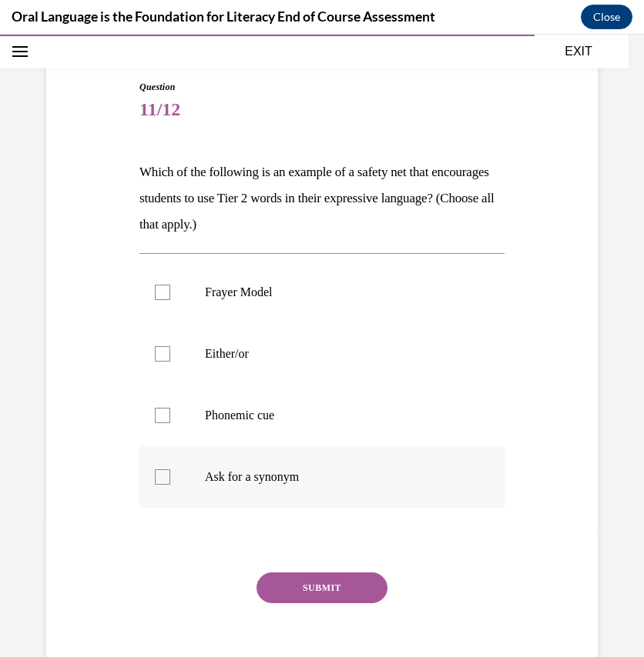
click at [170, 482] on input "Ask for a synonym" at bounding box center [162, 477] width 15 height 15
checkbox input "true"
click at [304, 568] on div "Question 11/12 Which of the following is an example of a safety net that encour…" at bounding box center [321, 389] width 365 height 619
click at [308, 594] on button "SUBMIT" at bounding box center [321, 588] width 131 height 31
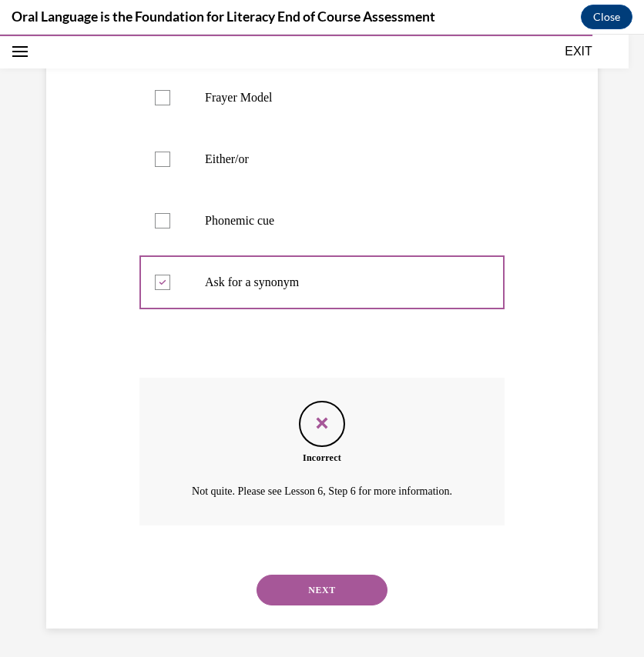
scroll to position [348, 0]
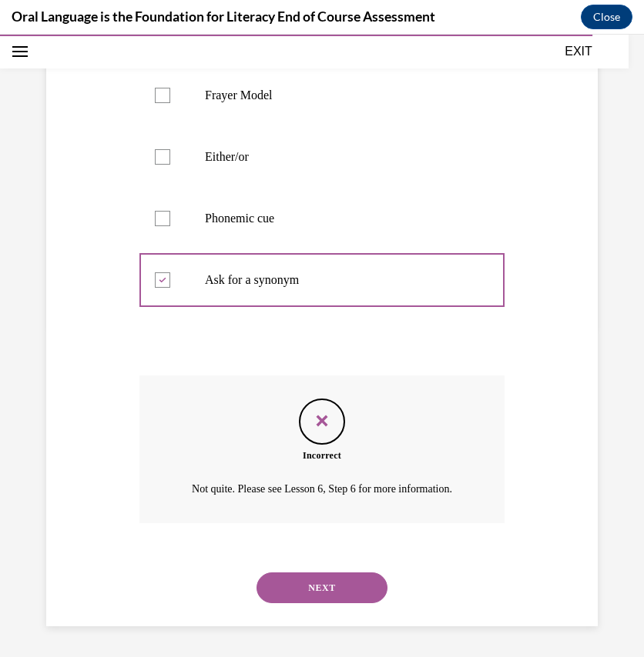
click at [320, 594] on button "NEXT" at bounding box center [321, 588] width 131 height 31
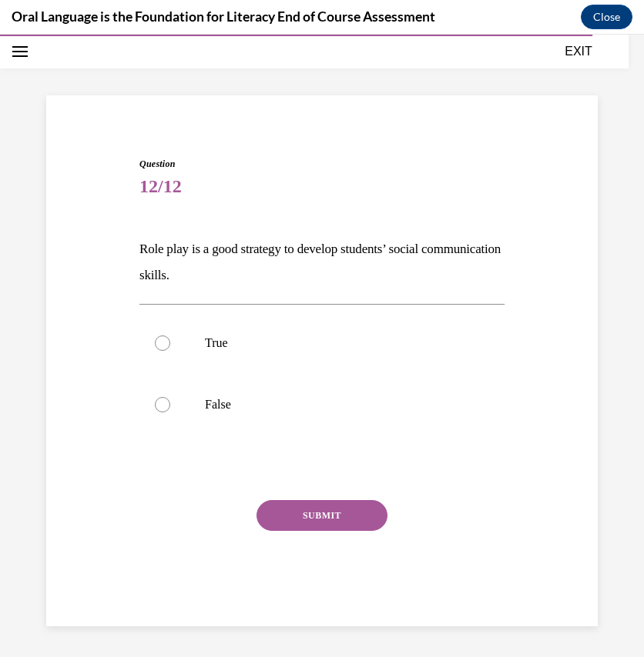
scroll to position [56, 0]
click at [336, 344] on p "True" at bounding box center [335, 343] width 261 height 15
click at [170, 344] on input "True" at bounding box center [162, 343] width 15 height 15
radio input "true"
click at [315, 523] on button "SUBMIT" at bounding box center [321, 516] width 131 height 31
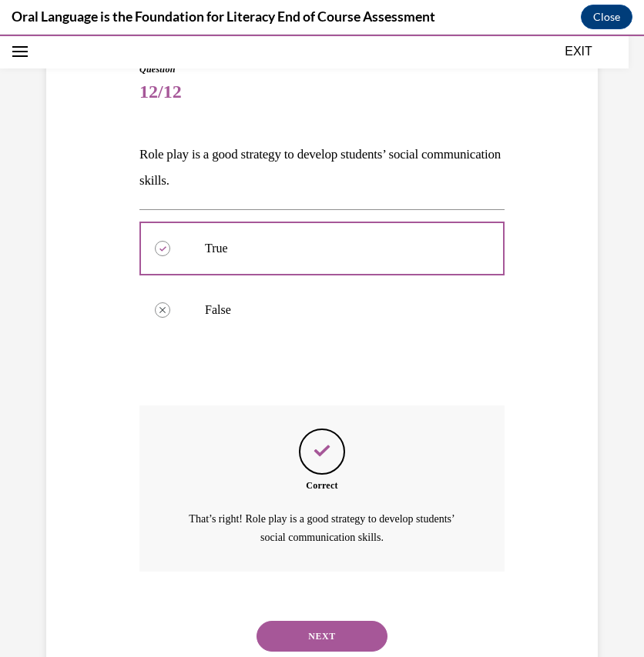
scroll to position [199, 0]
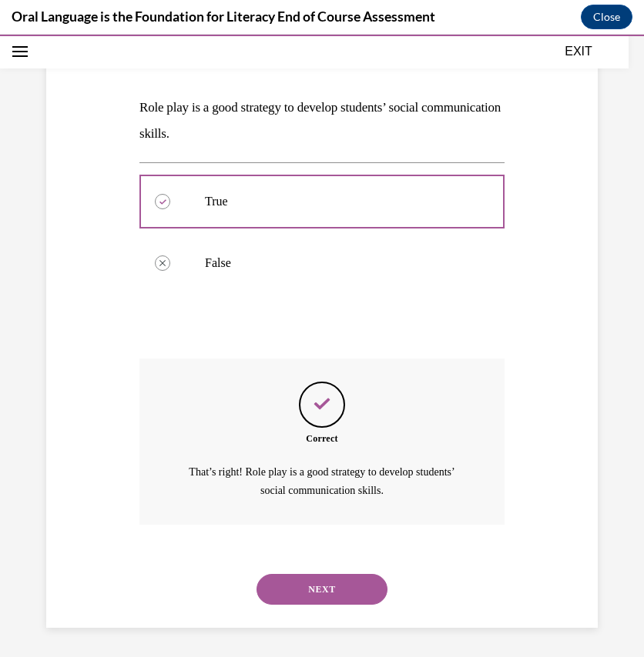
click at [316, 609] on div "NEXT" at bounding box center [321, 590] width 365 height 62
click at [293, 585] on button "NEXT" at bounding box center [321, 589] width 131 height 31
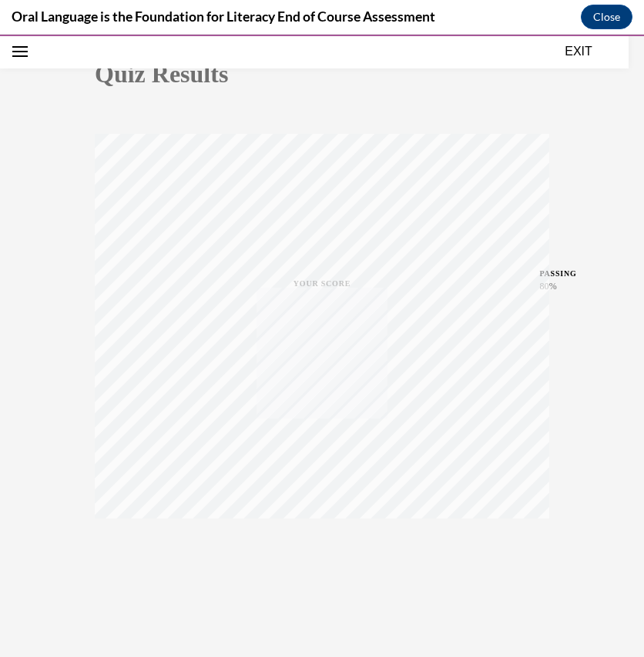
scroll to position [166, 0]
click at [319, 558] on icon "button" at bounding box center [322, 564] width 55 height 17
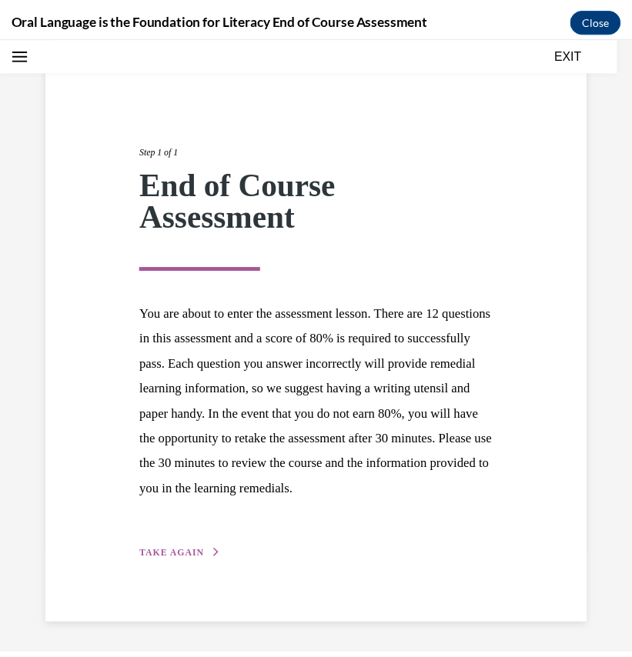
scroll to position [0, 0]
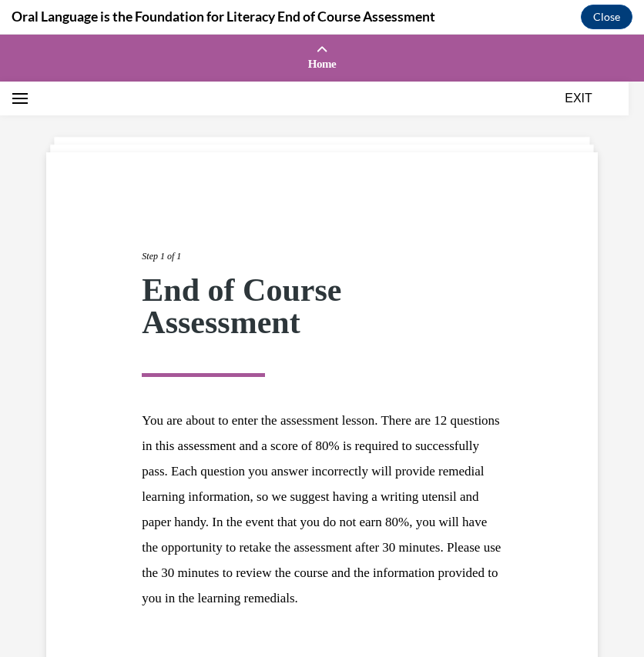
click at [14, 94] on icon "Open navigation menu" at bounding box center [19, 98] width 15 height 11
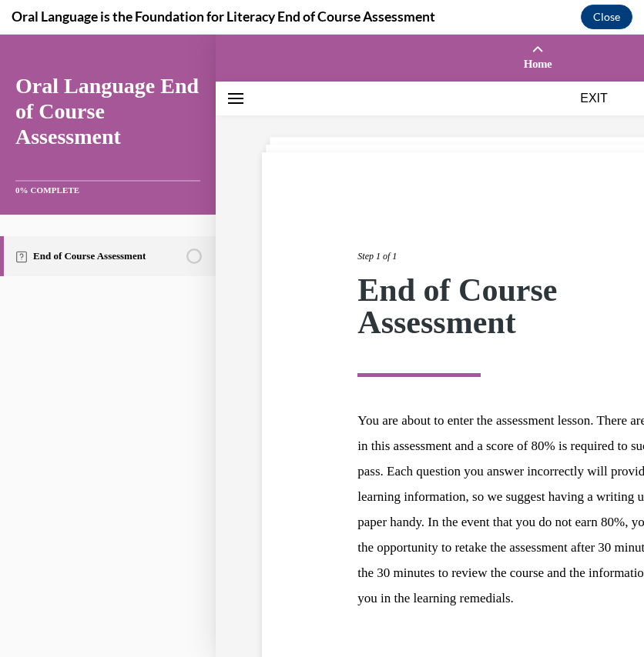
click at [303, 250] on div "Step 1 of 1 End of Course Assessment You are about to enter the assessment less…" at bounding box center [537, 443] width 574 height 459
click at [604, 99] on button "EXIT" at bounding box center [593, 98] width 92 height 18
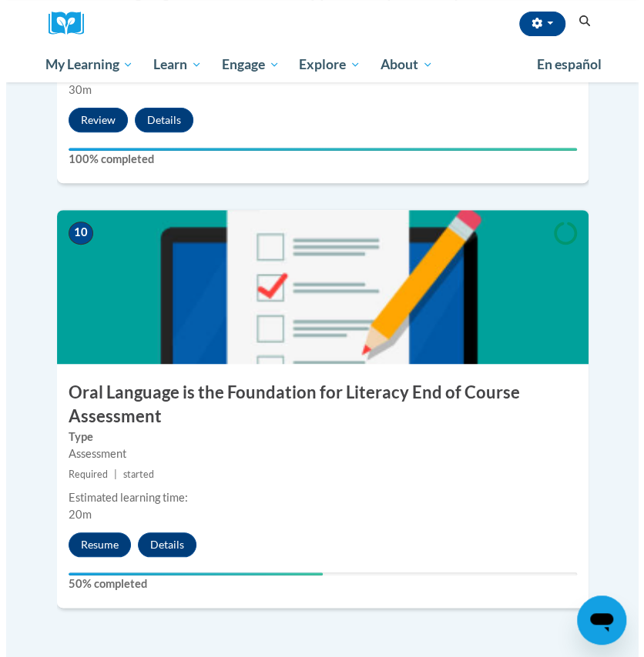
scroll to position [3910, 0]
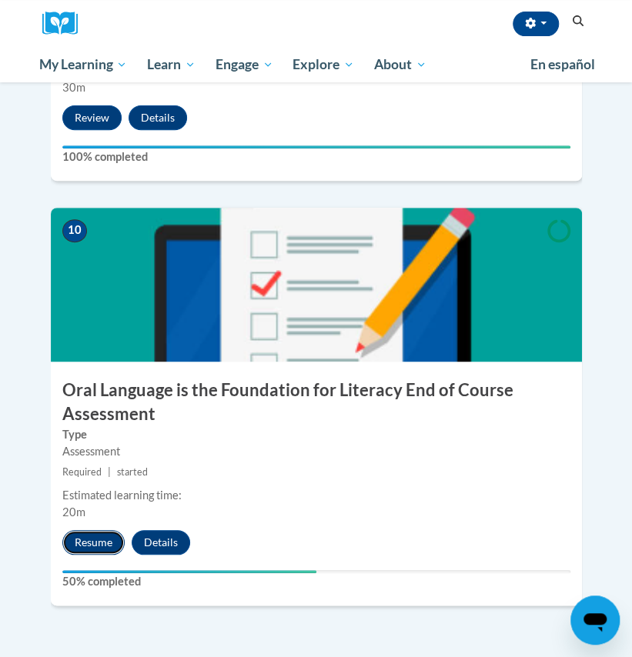
click at [105, 530] on button "Resume" at bounding box center [93, 542] width 62 height 25
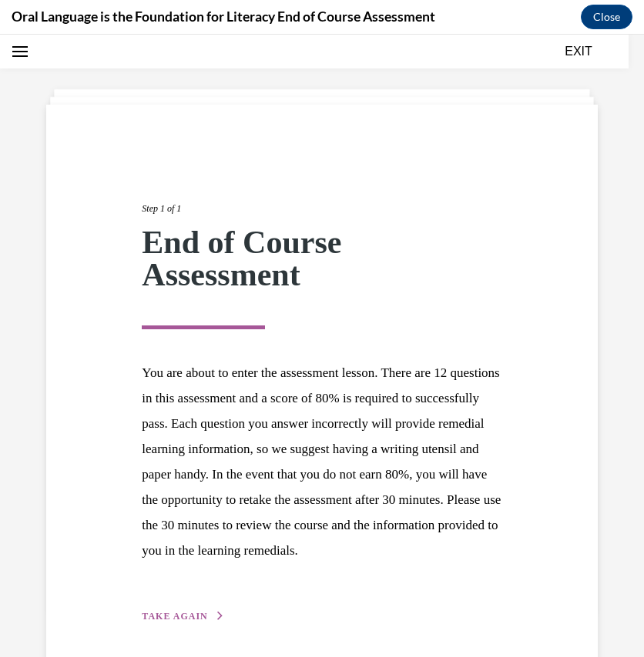
scroll to position [132, 0]
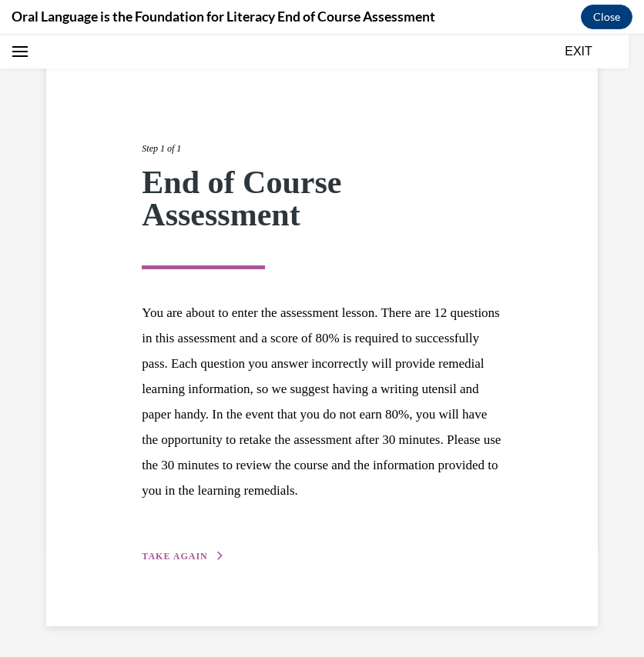
click at [187, 560] on span "TAKE AGAIN" at bounding box center [174, 556] width 65 height 11
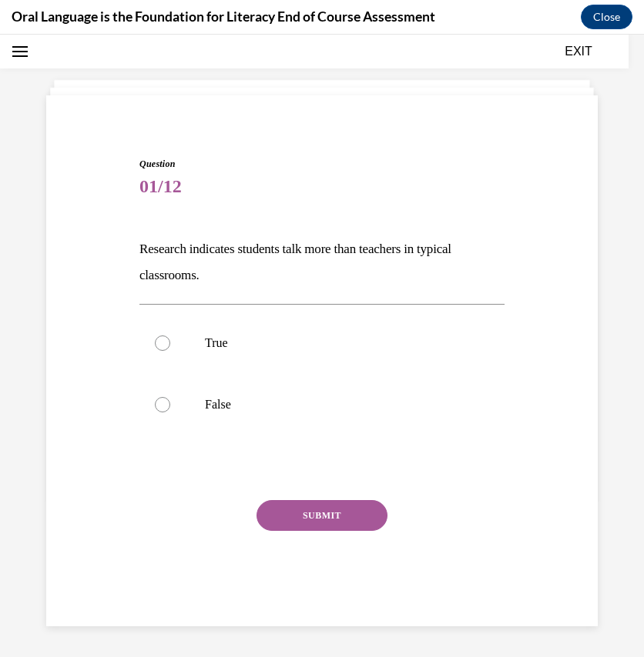
scroll to position [56, 0]
click at [302, 405] on p "False" at bounding box center [335, 405] width 261 height 15
click at [170, 405] on input "False" at bounding box center [162, 405] width 15 height 15
radio input "true"
click at [325, 520] on button "SUBMIT" at bounding box center [321, 516] width 131 height 31
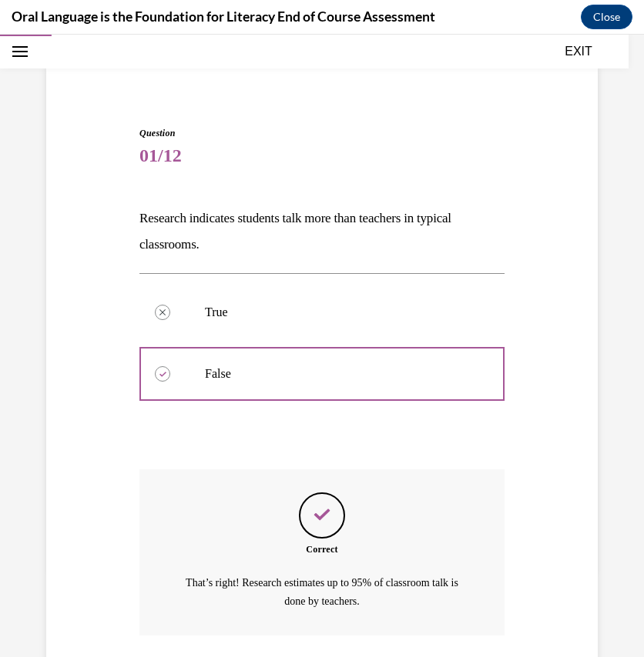
scroll to position [199, 0]
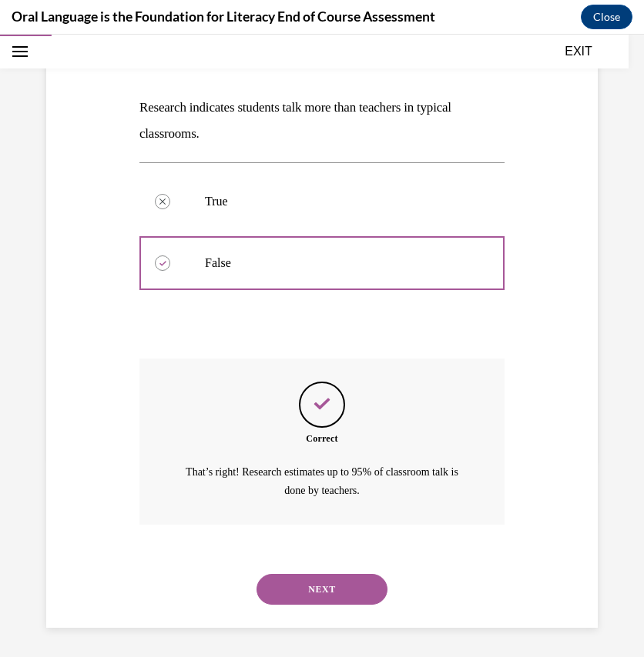
click at [325, 589] on button "NEXT" at bounding box center [321, 589] width 131 height 31
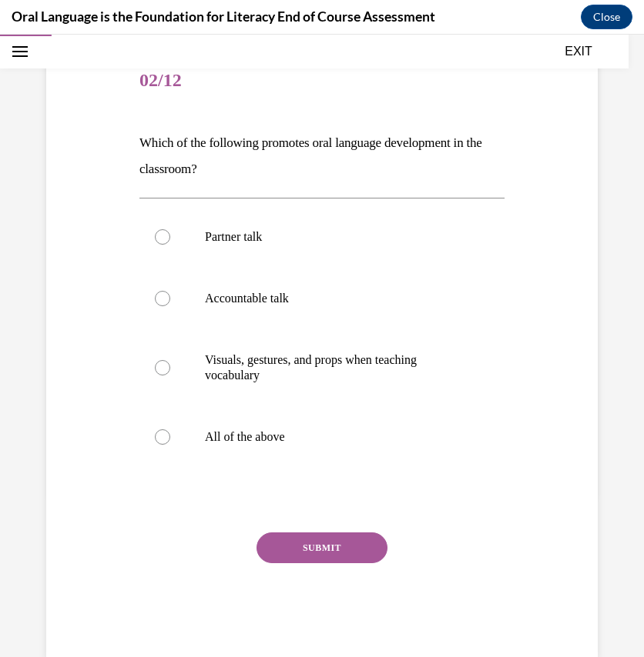
scroll to position [161, 0]
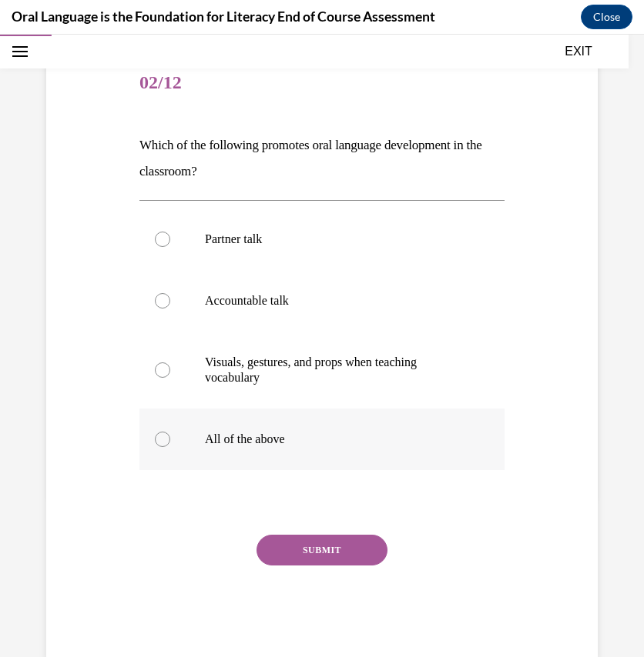
click at [337, 432] on p "All of the above" at bounding box center [335, 439] width 261 height 15
click at [170, 432] on input "All of the above" at bounding box center [162, 439] width 15 height 15
radio input "true"
click at [311, 541] on button "SUBMIT" at bounding box center [321, 550] width 131 height 31
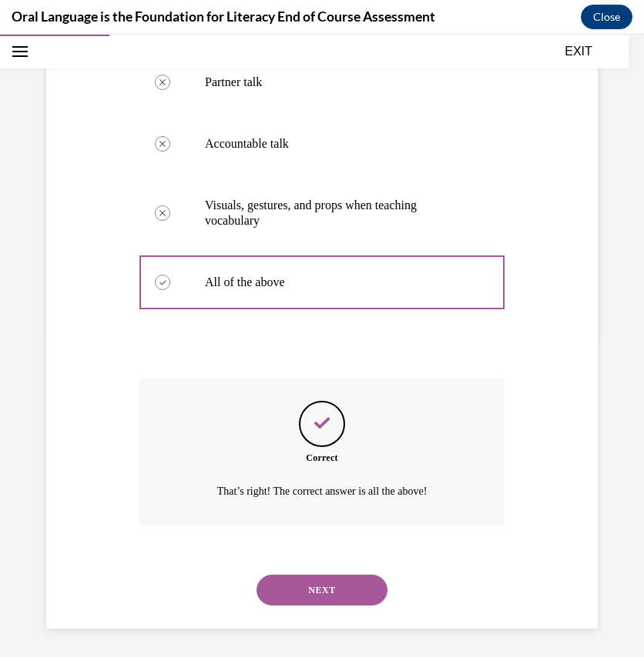
click at [306, 590] on button "NEXT" at bounding box center [321, 590] width 131 height 31
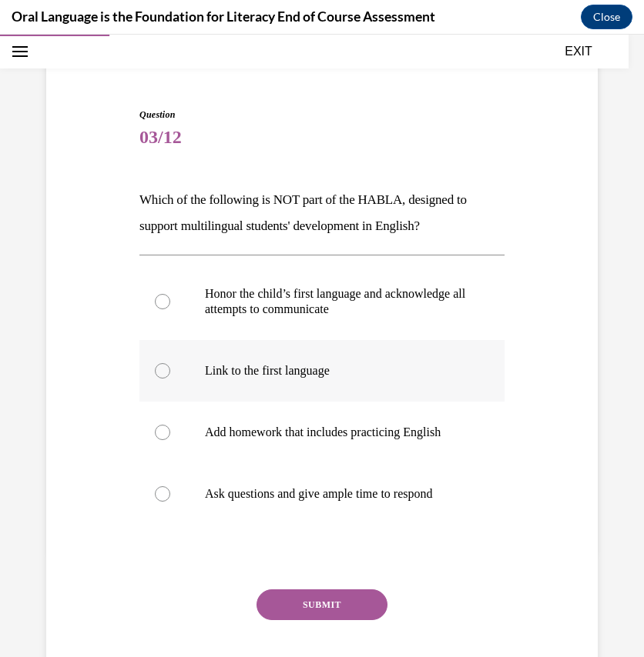
scroll to position [109, 0]
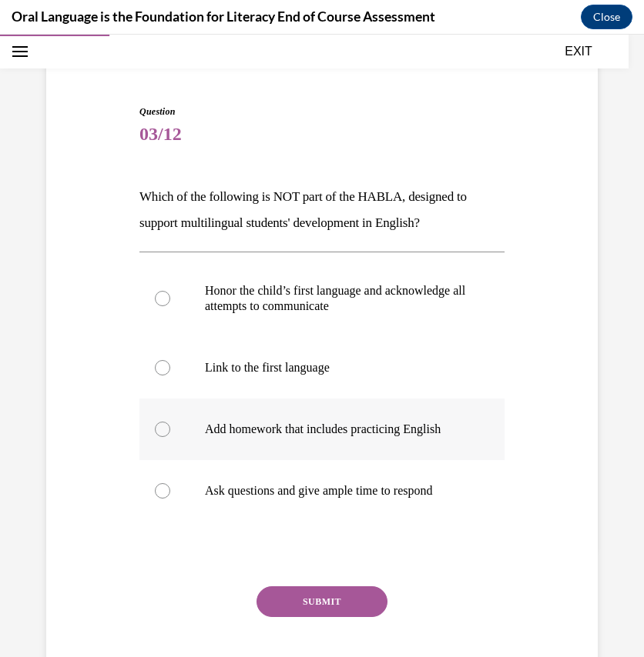
click at [384, 429] on p "Add homework that includes practicing English" at bounding box center [335, 429] width 261 height 15
click at [170, 429] on input "Add homework that includes practicing English" at bounding box center [162, 429] width 15 height 15
radio input "true"
click at [316, 606] on button "SUBMIT" at bounding box center [321, 602] width 131 height 31
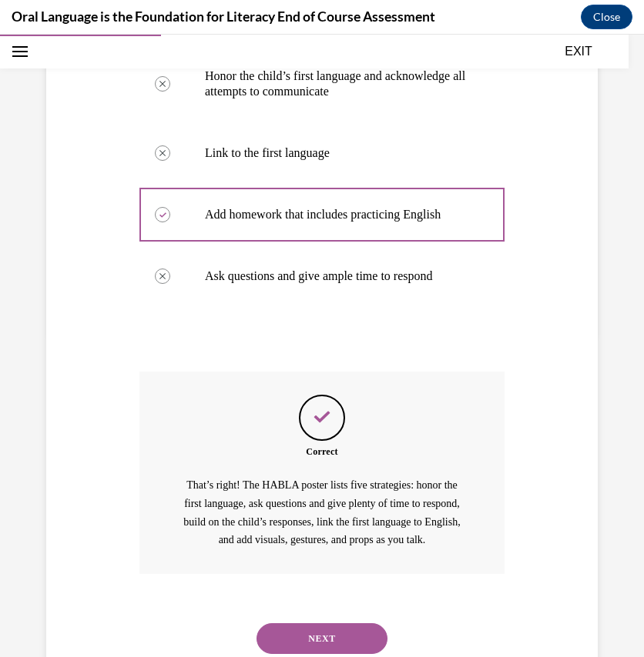
scroll to position [408, 0]
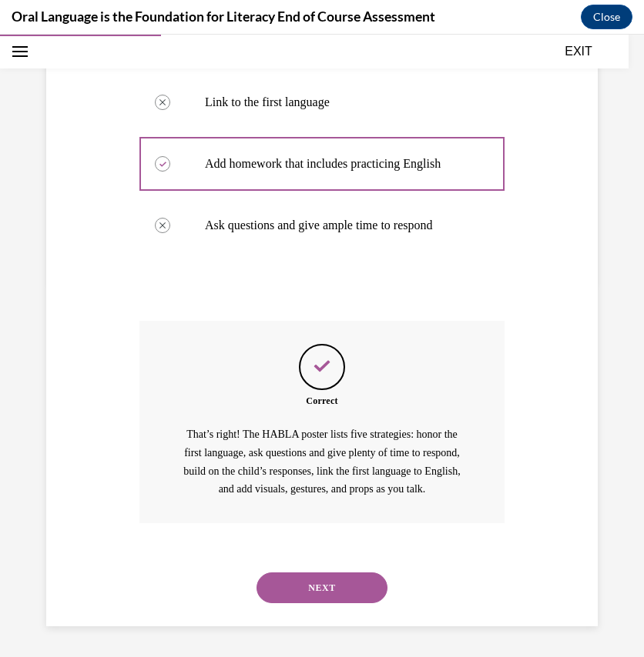
click at [316, 606] on div "NEXT" at bounding box center [321, 588] width 365 height 62
click at [336, 583] on button "NEXT" at bounding box center [321, 588] width 131 height 31
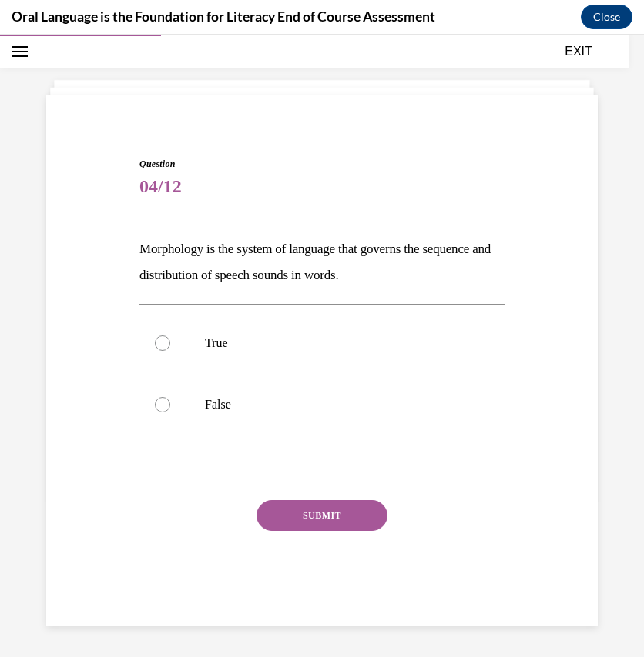
scroll to position [56, 0]
click at [443, 419] on label "False" at bounding box center [321, 406] width 365 height 62
click at [170, 413] on input "False" at bounding box center [162, 405] width 15 height 15
radio input "true"
click at [309, 535] on div "SUBMIT" at bounding box center [321, 539] width 365 height 77
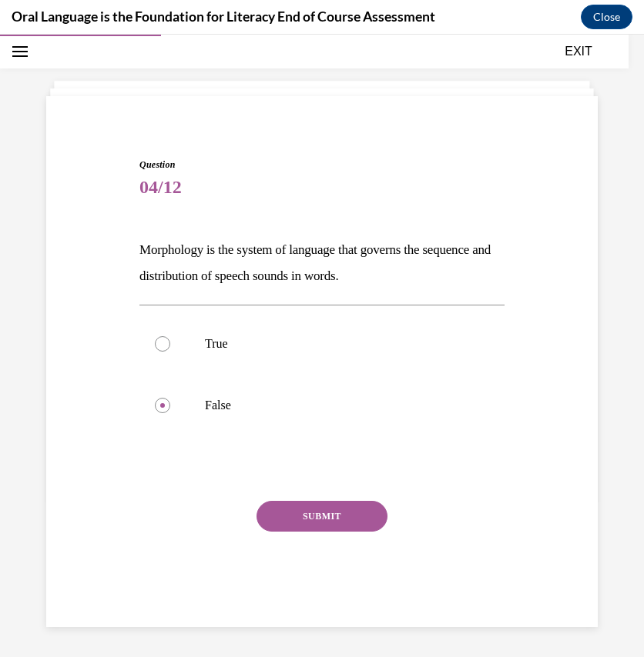
click at [302, 518] on button "SUBMIT" at bounding box center [321, 516] width 131 height 31
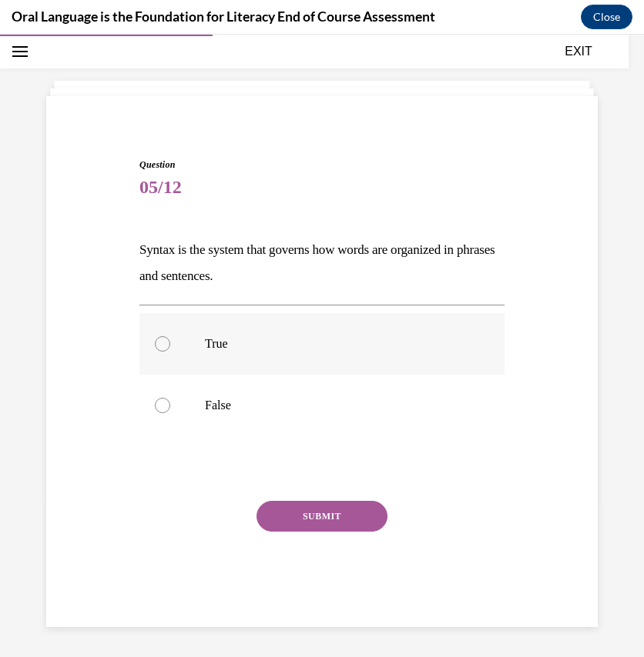
click at [337, 335] on label "True" at bounding box center [321, 344] width 365 height 62
click at [170, 336] on input "True" at bounding box center [162, 343] width 15 height 15
radio input "true"
click at [348, 512] on button "SUBMIT" at bounding box center [321, 516] width 131 height 31
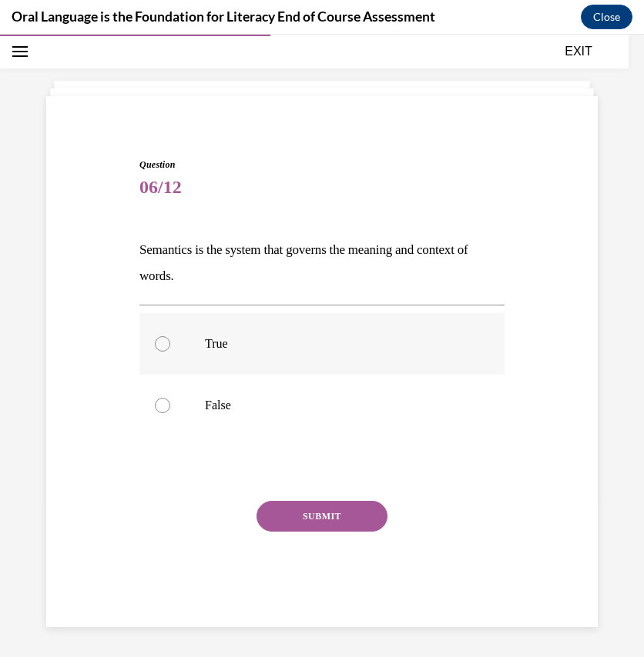
click at [307, 335] on label "True" at bounding box center [321, 344] width 365 height 62
click at [170, 336] on input "True" at bounding box center [162, 343] width 15 height 15
radio input "true"
click at [306, 509] on button "SUBMIT" at bounding box center [321, 516] width 131 height 31
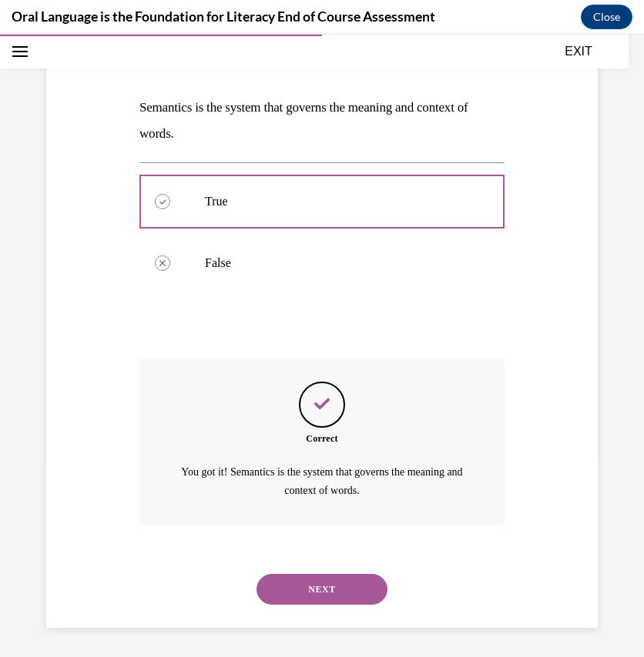
scroll to position [49, 0]
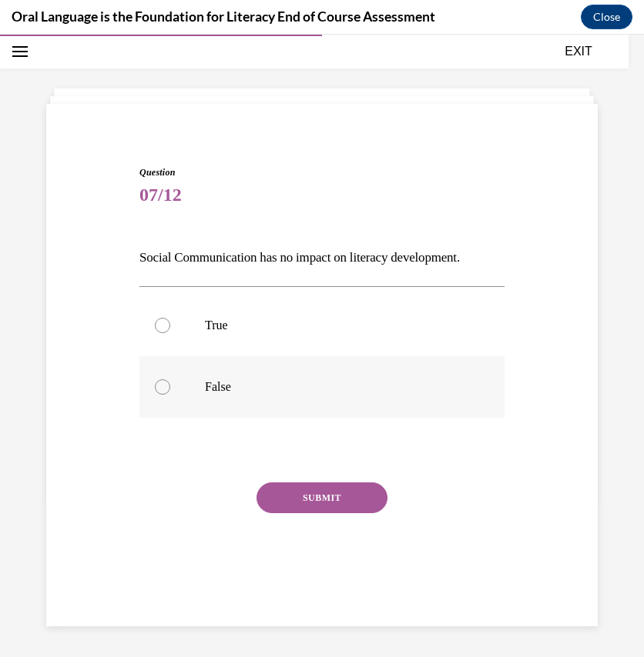
click at [391, 380] on p "False" at bounding box center [335, 387] width 261 height 15
click at [170, 380] on input "False" at bounding box center [162, 387] width 15 height 15
radio input "true"
click at [336, 499] on button "SUBMIT" at bounding box center [321, 498] width 131 height 31
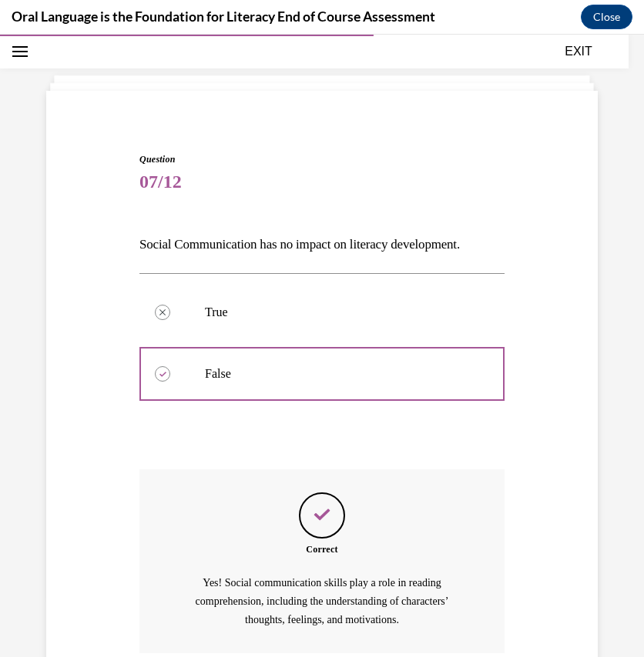
drag, startPoint x: 336, startPoint y: 499, endPoint x: 300, endPoint y: 599, distance: 106.4
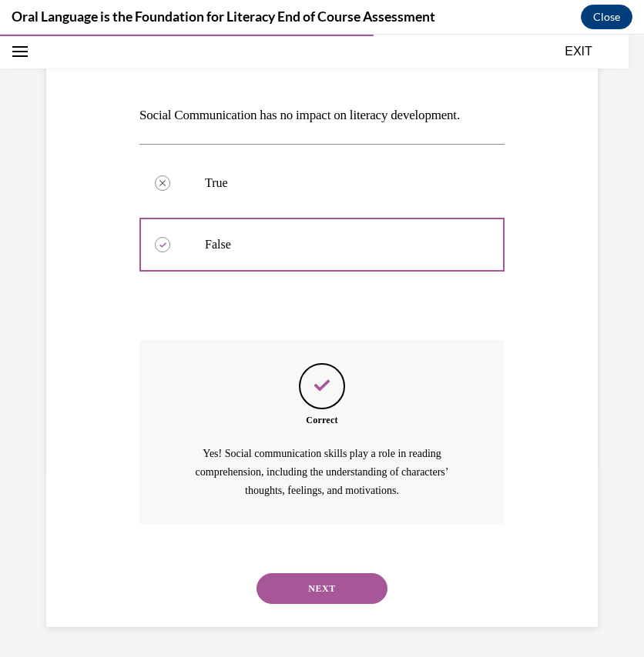
click at [300, 599] on button "NEXT" at bounding box center [321, 589] width 131 height 31
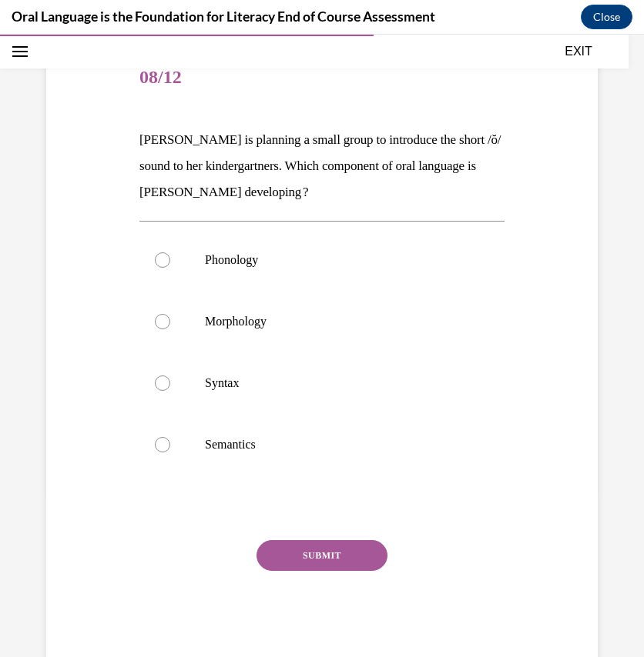
scroll to position [169, 0]
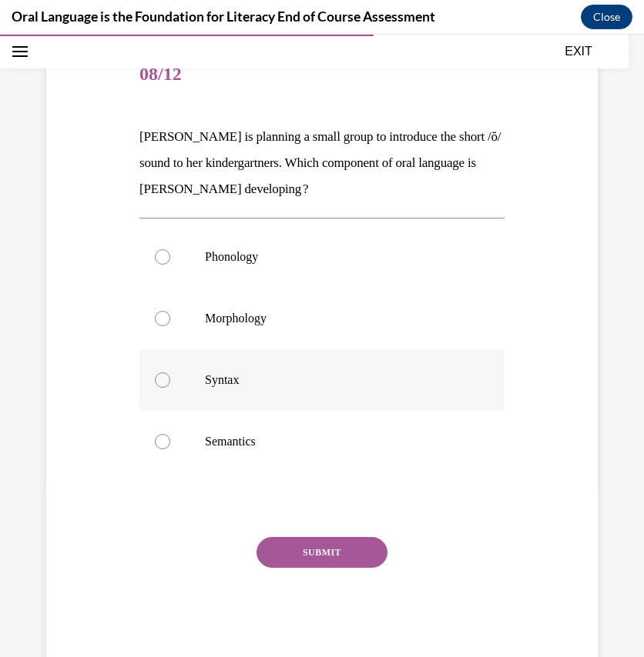
click at [320, 352] on label "Syntax" at bounding box center [321, 381] width 365 height 62
click at [170, 373] on input "Syntax" at bounding box center [162, 380] width 15 height 15
radio input "true"
click at [301, 547] on button "SUBMIT" at bounding box center [321, 552] width 131 height 31
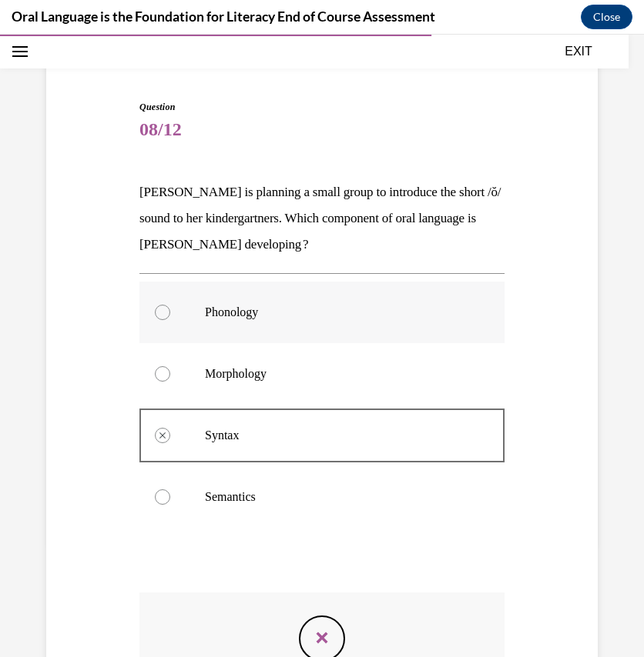
scroll to position [348, 0]
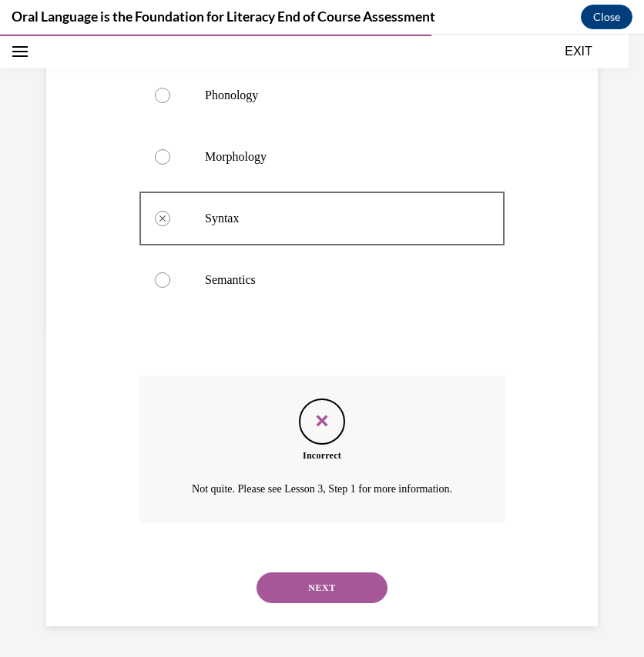
click at [325, 575] on button "NEXT" at bounding box center [321, 588] width 131 height 31
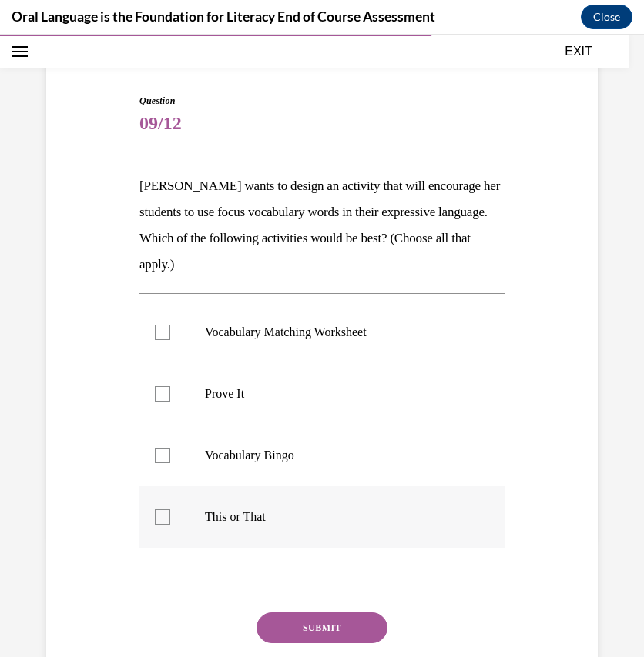
scroll to position [122, 0]
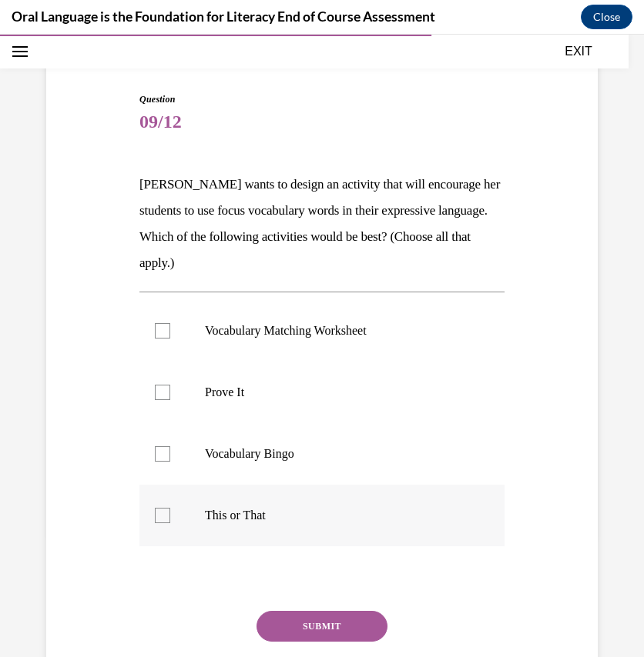
click at [263, 503] on label "This or That" at bounding box center [321, 516] width 365 height 62
click at [170, 508] on input "This or That" at bounding box center [162, 515] width 15 height 15
checkbox input "true"
click at [311, 395] on p "Prove It" at bounding box center [335, 392] width 261 height 15
click at [170, 395] on input "Prove It" at bounding box center [162, 392] width 15 height 15
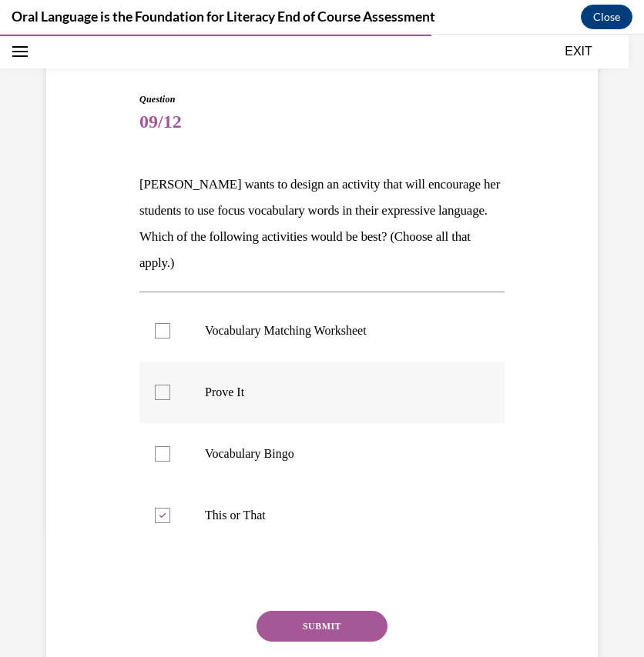
checkbox input "true"
click at [316, 616] on button "SUBMIT" at bounding box center [321, 626] width 131 height 31
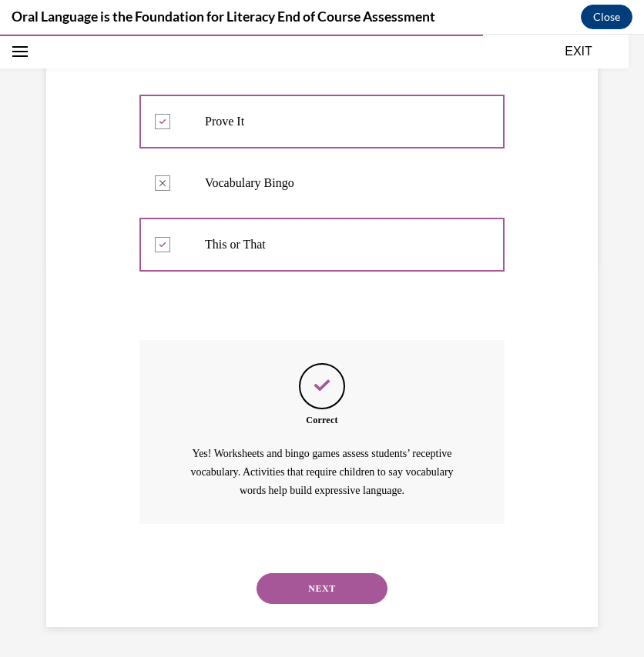
click at [319, 588] on button "NEXT" at bounding box center [321, 589] width 131 height 31
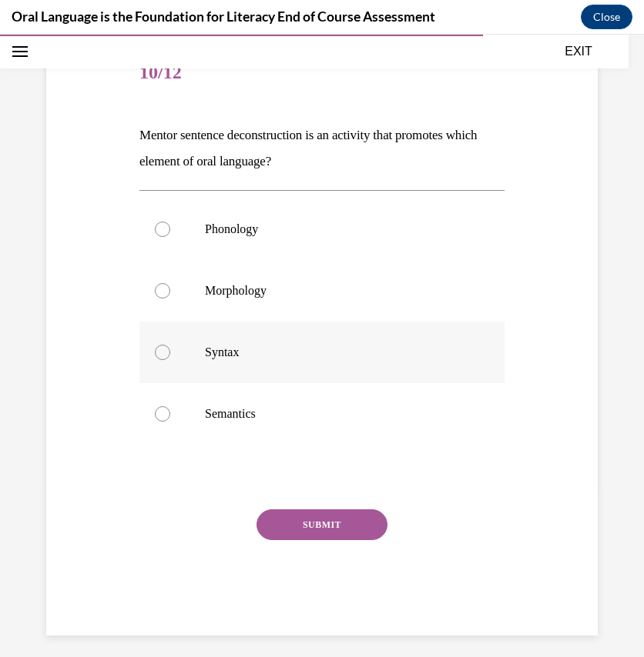
click at [308, 351] on p "Syntax" at bounding box center [335, 352] width 261 height 15
click at [170, 351] on input "Syntax" at bounding box center [162, 352] width 15 height 15
radio input "true"
click at [305, 518] on button "SUBMIT" at bounding box center [321, 525] width 131 height 31
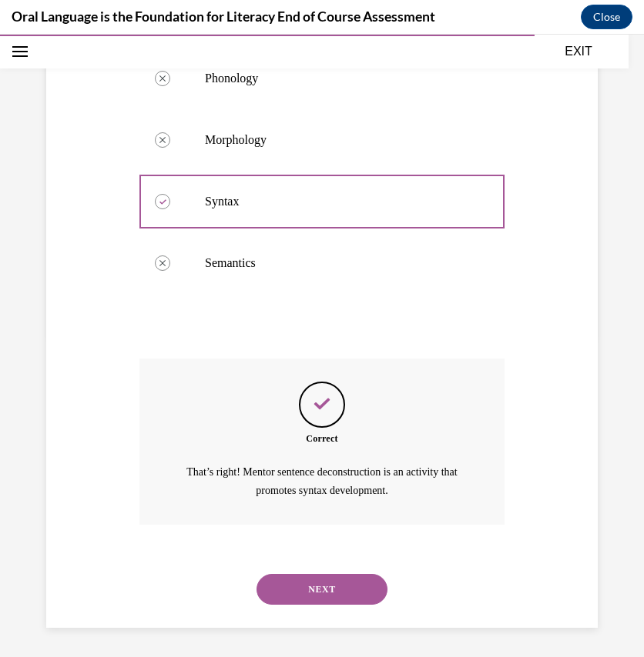
click at [299, 589] on button "NEXT" at bounding box center [321, 589] width 131 height 31
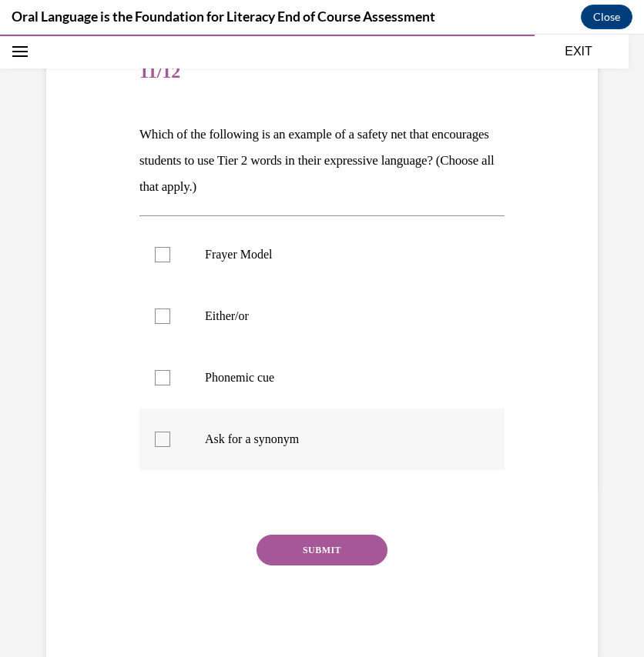
click at [336, 426] on label "Ask for a synonym" at bounding box center [321, 440] width 365 height 62
click at [170, 432] on input "Ask for a synonym" at bounding box center [162, 439] width 15 height 15
checkbox input "true"
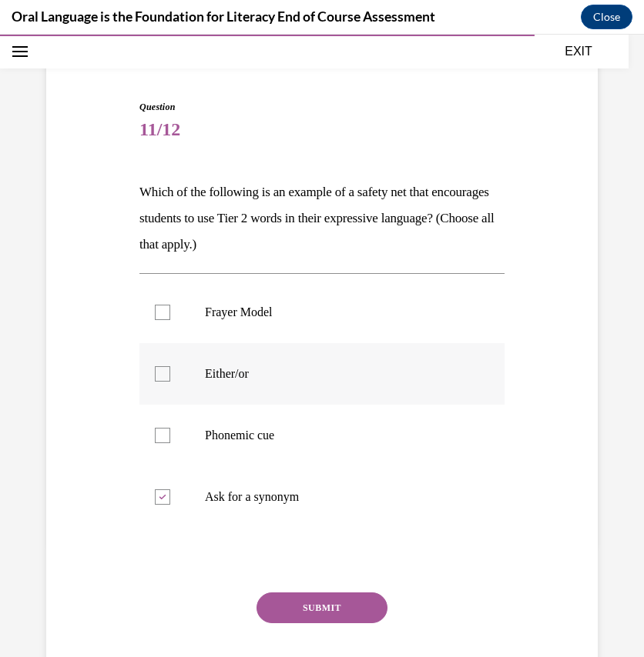
scroll to position [115, 0]
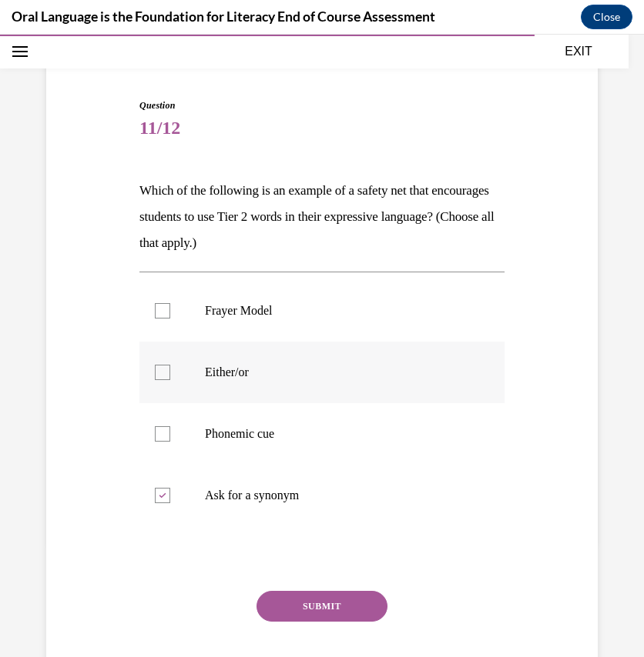
click at [336, 369] on p "Either/or" at bounding box center [335, 372] width 261 height 15
click at [170, 369] on input "Either/or" at bounding box center [162, 372] width 15 height 15
checkbox input "true"
click at [299, 438] on p "Phonemic cue" at bounding box center [335, 433] width 261 height 15
click at [170, 438] on input "Phonemic cue" at bounding box center [162, 433] width 15 height 15
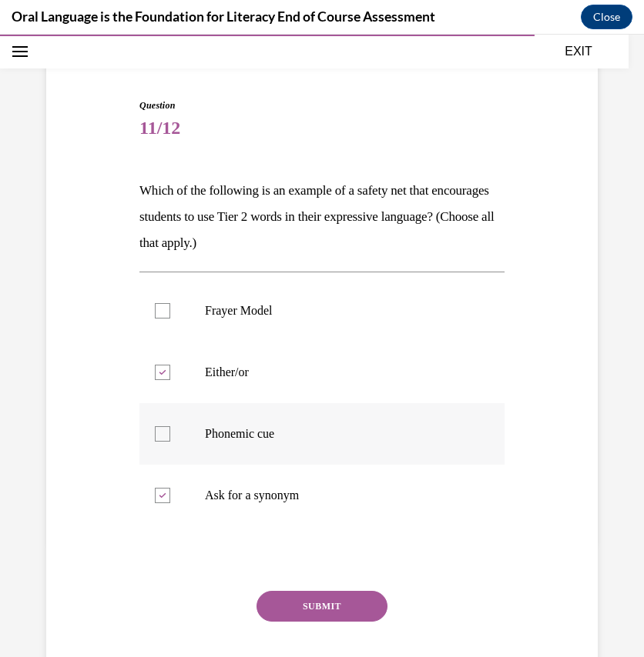
checkbox input "true"
click at [479, 311] on label "Frayer Model" at bounding box center [321, 311] width 365 height 62
click at [170, 311] on input "Frayer Model" at bounding box center [162, 310] width 15 height 15
click at [453, 297] on label "Frayer Model" at bounding box center [321, 311] width 365 height 62
click at [170, 303] on input "Frayer Model" at bounding box center [162, 310] width 15 height 15
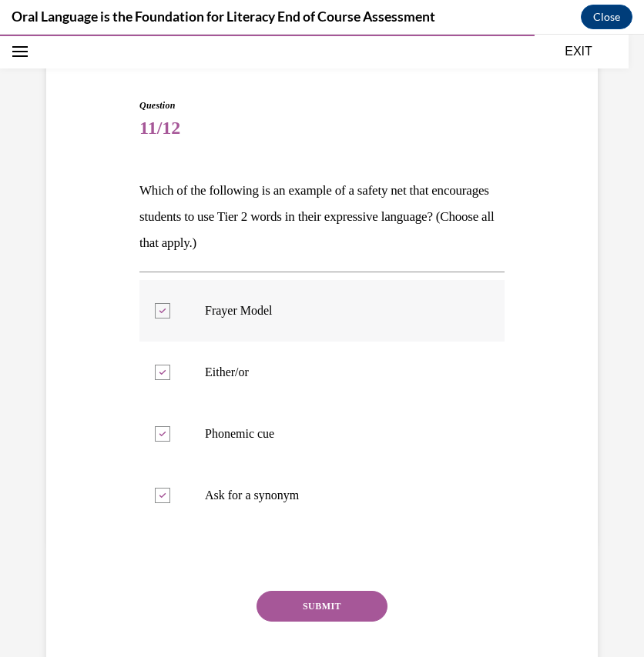
checkbox input "false"
click at [360, 601] on button "SUBMIT" at bounding box center [321, 606] width 131 height 31
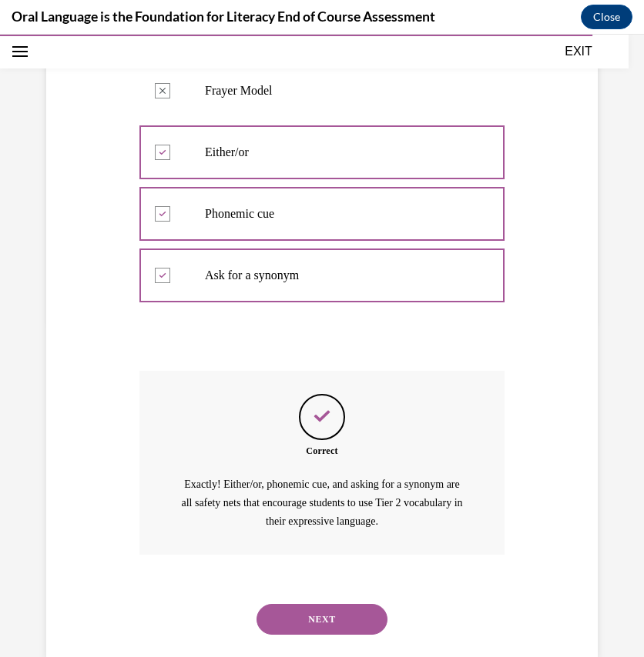
scroll to position [366, 0]
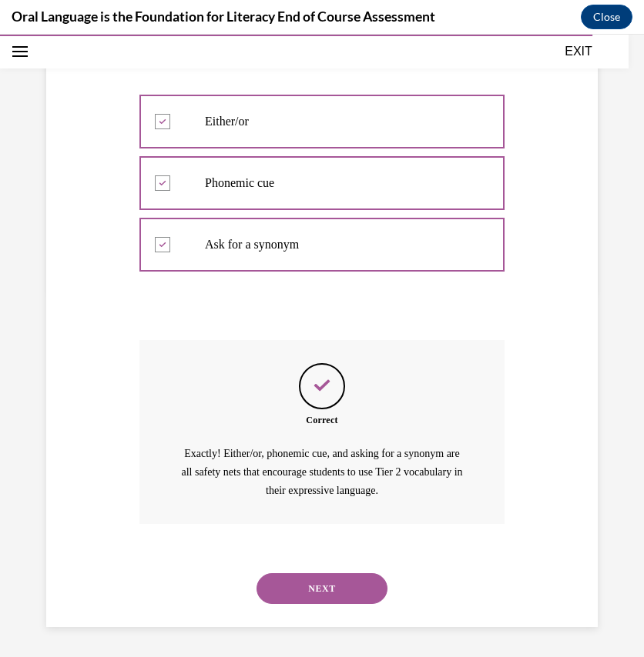
click at [330, 569] on div "NEXT" at bounding box center [321, 589] width 365 height 62
click at [329, 590] on button "NEXT" at bounding box center [321, 589] width 131 height 31
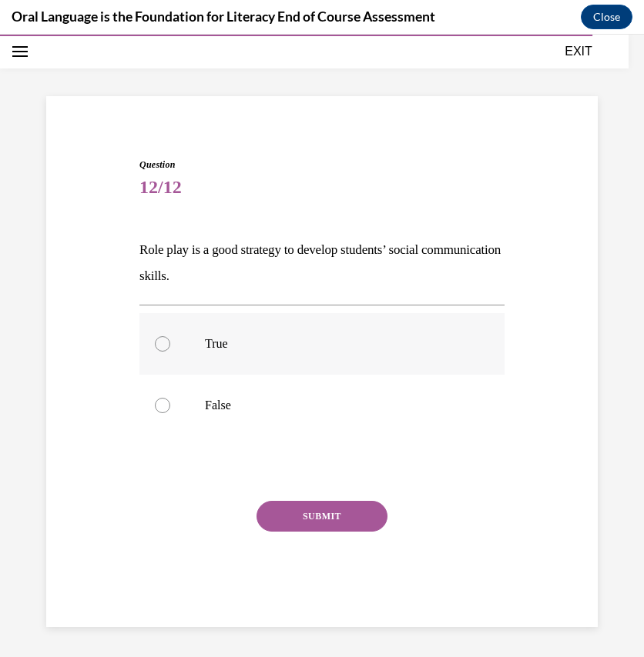
click at [314, 332] on label "True" at bounding box center [321, 344] width 365 height 62
click at [170, 336] on input "True" at bounding box center [162, 343] width 15 height 15
radio input "true"
click at [317, 511] on button "SUBMIT" at bounding box center [321, 516] width 131 height 31
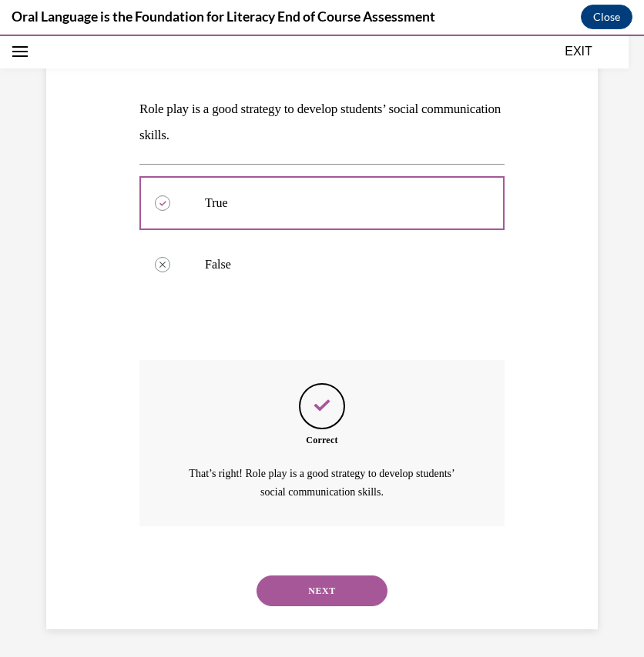
scroll to position [199, 0]
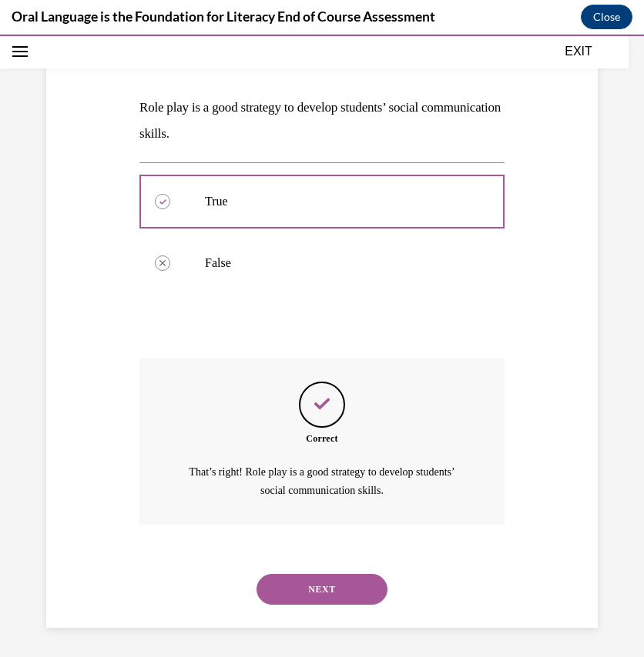
click at [309, 595] on button "NEXT" at bounding box center [321, 589] width 131 height 31
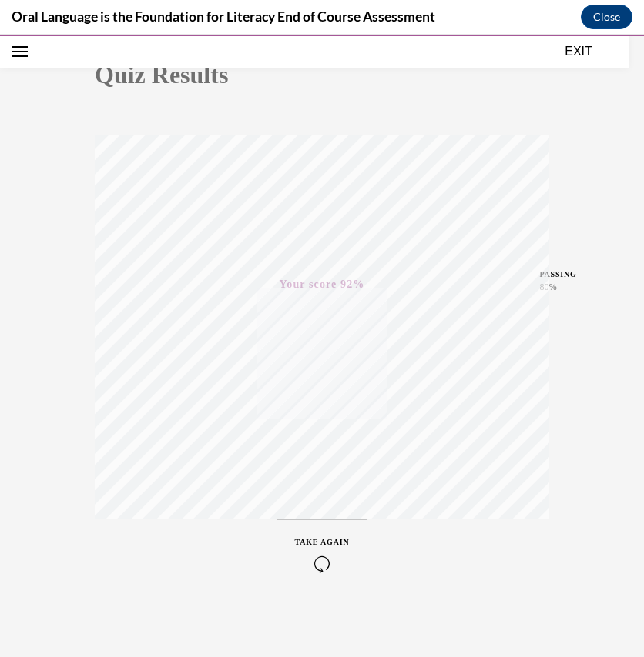
click at [580, 55] on button "EXIT" at bounding box center [578, 51] width 92 height 18
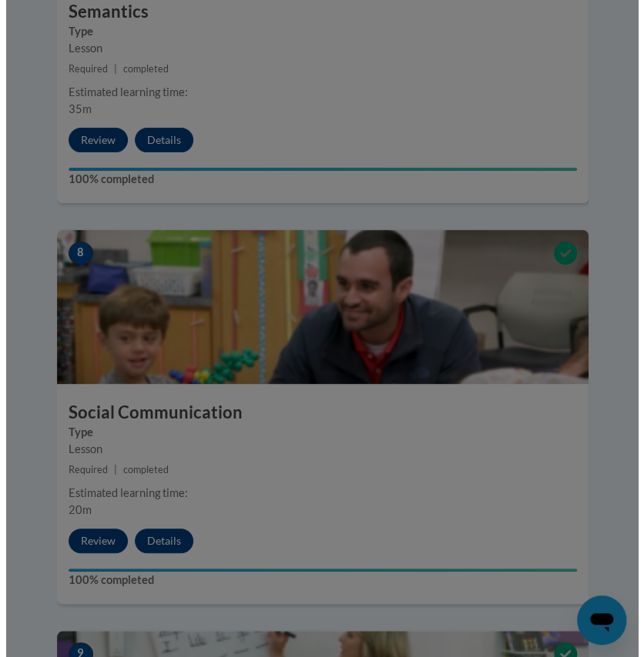
scroll to position [2817, 0]
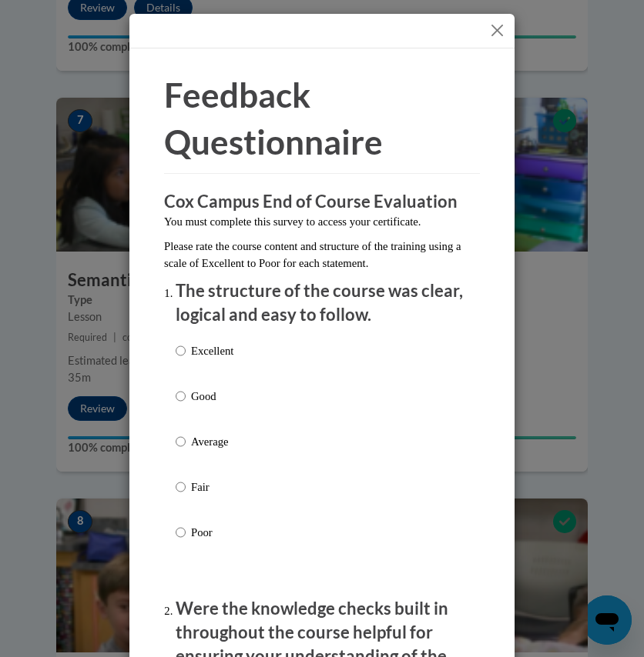
click at [196, 404] on p "Good" at bounding box center [212, 396] width 42 height 17
click at [186, 404] on input "Good" at bounding box center [181, 396] width 10 height 17
radio input "true"
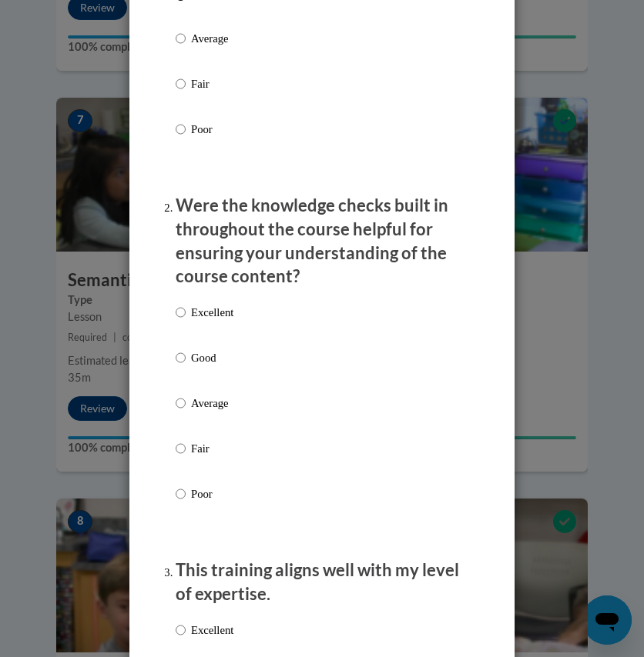
scroll to position [439, 0]
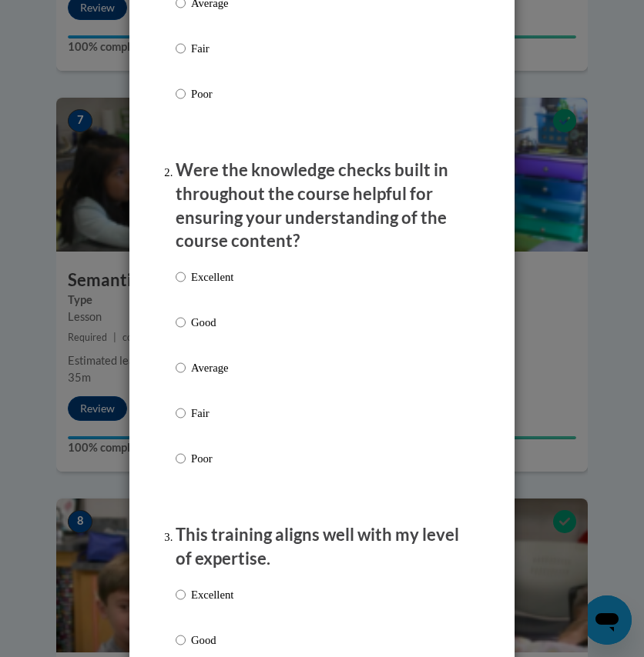
click at [206, 319] on p "Good" at bounding box center [212, 322] width 42 height 17
click at [186, 319] on input "Good" at bounding box center [181, 322] width 10 height 17
radio input "true"
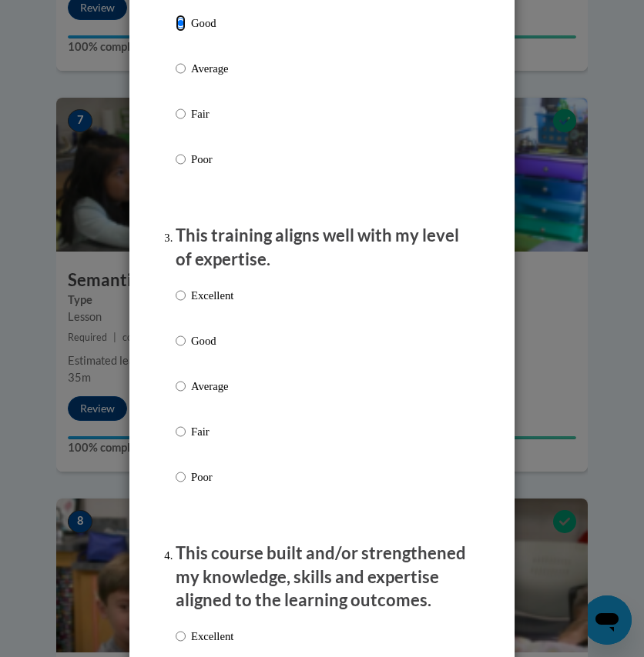
scroll to position [754, 0]
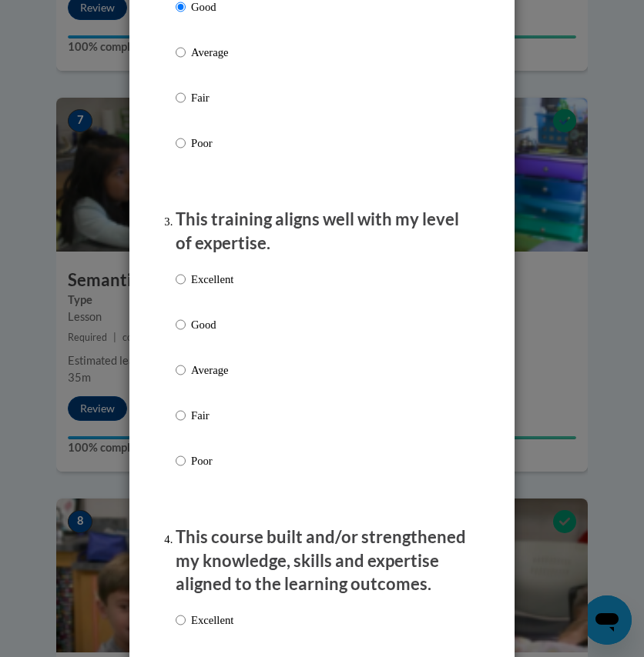
click at [192, 326] on p "Good" at bounding box center [212, 324] width 42 height 17
click at [186, 326] on input "Good" at bounding box center [181, 324] width 10 height 17
radio input "true"
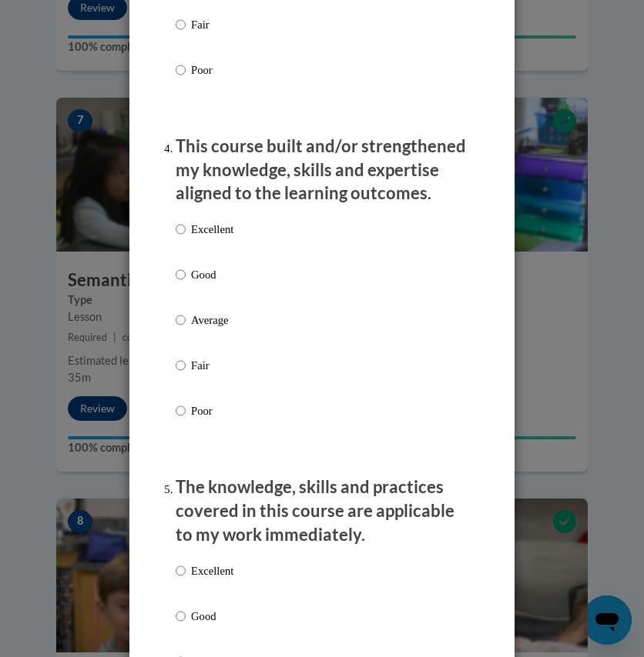
scroll to position [1142, 0]
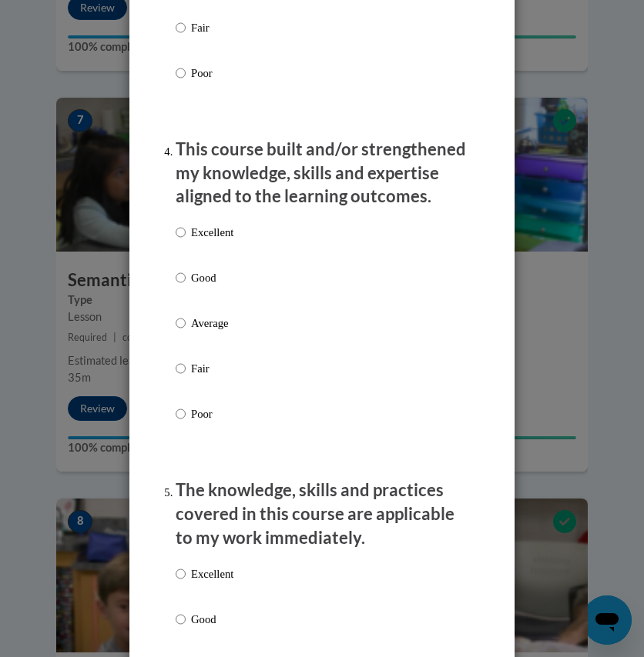
click at [200, 272] on p "Good" at bounding box center [212, 277] width 42 height 17
click at [186, 272] on input "Good" at bounding box center [181, 277] width 10 height 17
radio input "true"
click at [211, 323] on p "Average" at bounding box center [212, 323] width 42 height 17
click at [186, 323] on input "Average" at bounding box center [181, 323] width 10 height 17
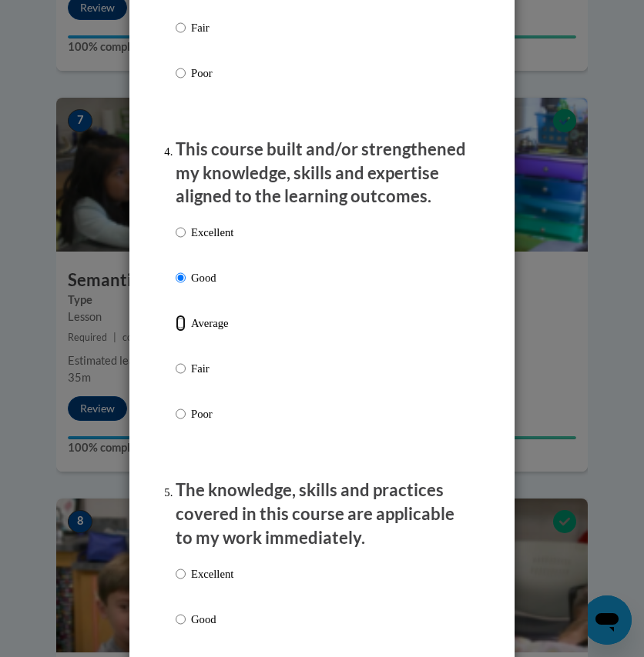
radio input "true"
click at [198, 279] on p "Good" at bounding box center [212, 277] width 42 height 17
click at [186, 279] on input "Good" at bounding box center [181, 277] width 10 height 17
radio input "true"
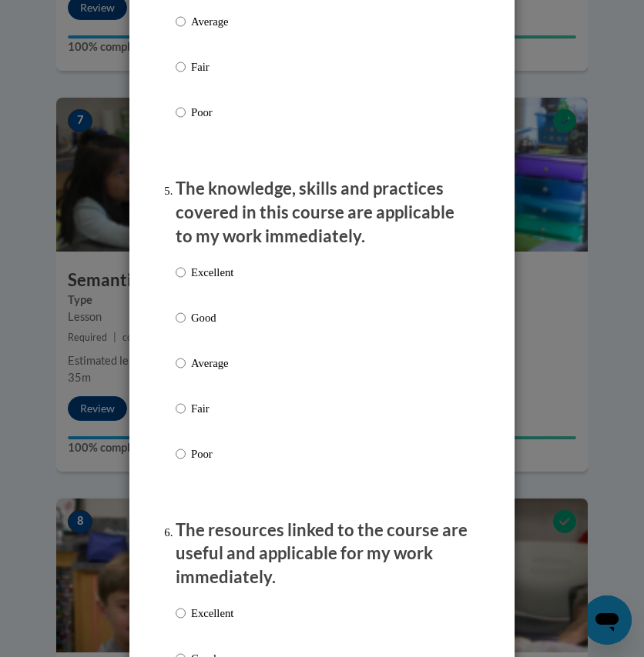
scroll to position [1445, 0]
click at [197, 316] on p "Good" at bounding box center [212, 317] width 42 height 17
click at [186, 316] on input "Good" at bounding box center [181, 317] width 10 height 17
radio input "true"
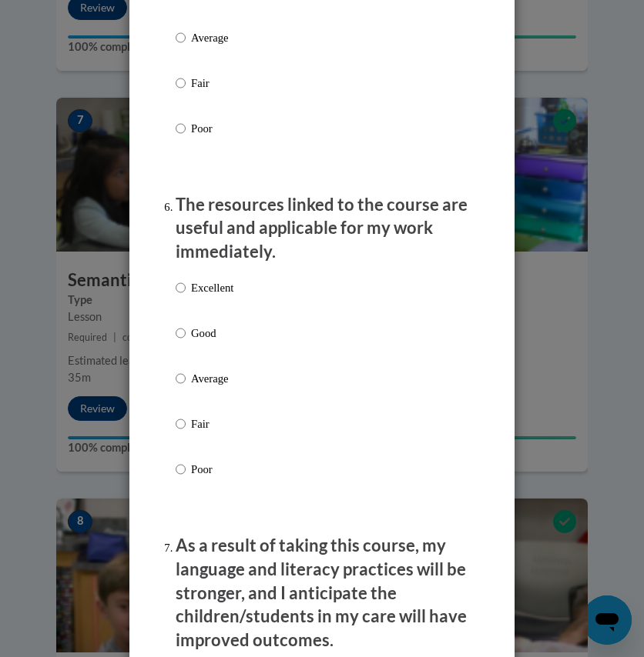
scroll to position [1767, 0]
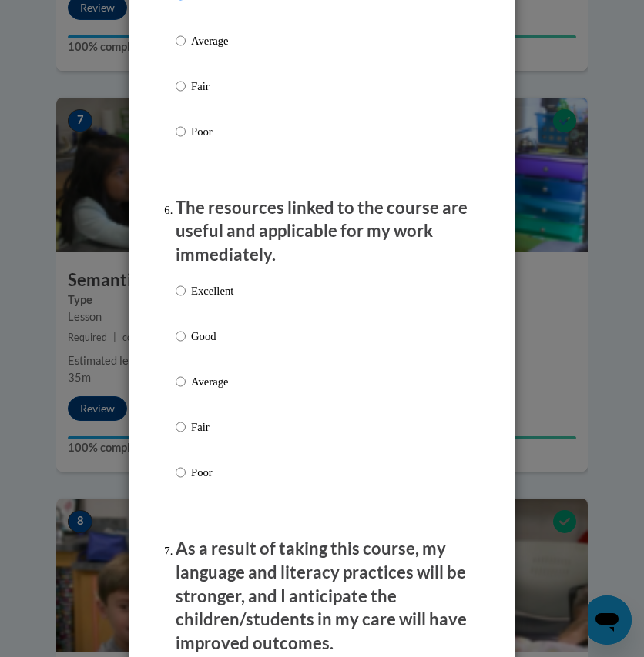
click at [196, 323] on div "Excellent Good Average Fair Poor" at bounding box center [205, 394] width 58 height 239
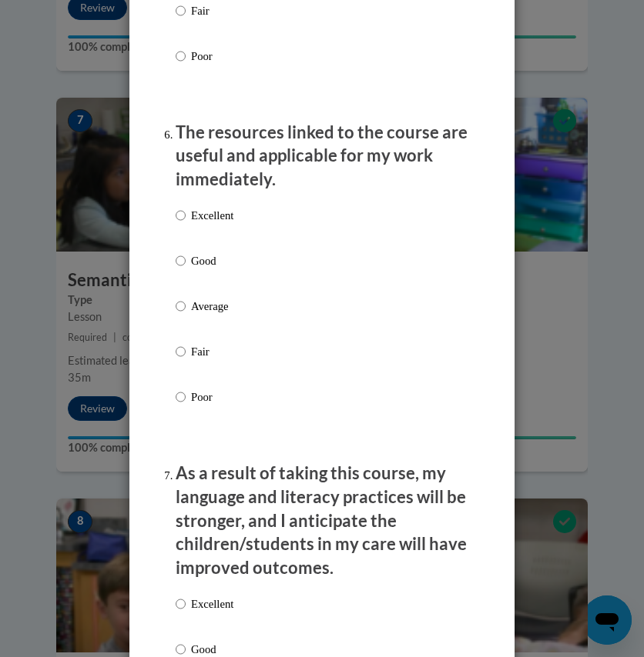
scroll to position [1846, 0]
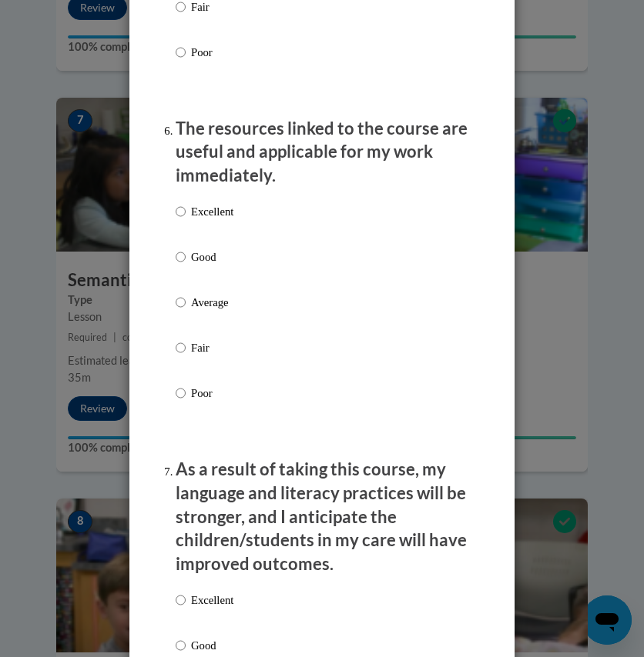
click at [182, 253] on label "Good" at bounding box center [205, 270] width 58 height 42
click at [182, 253] on input "Good" at bounding box center [181, 257] width 10 height 17
radio input "true"
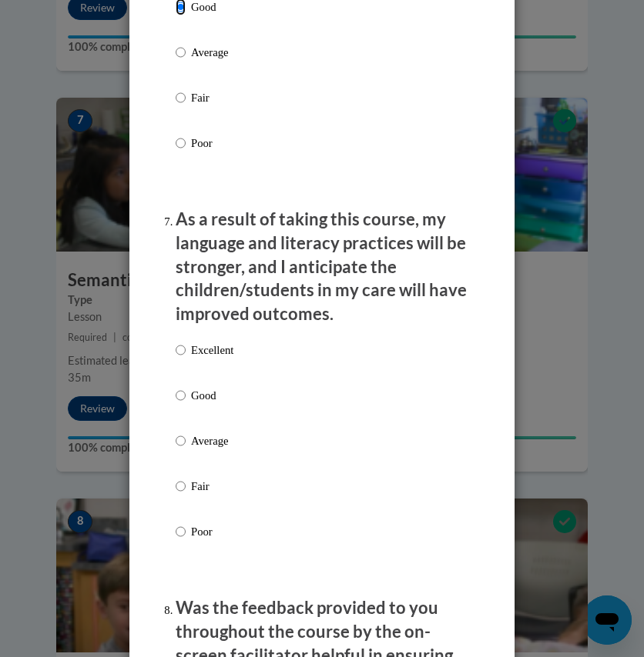
scroll to position [2099, 0]
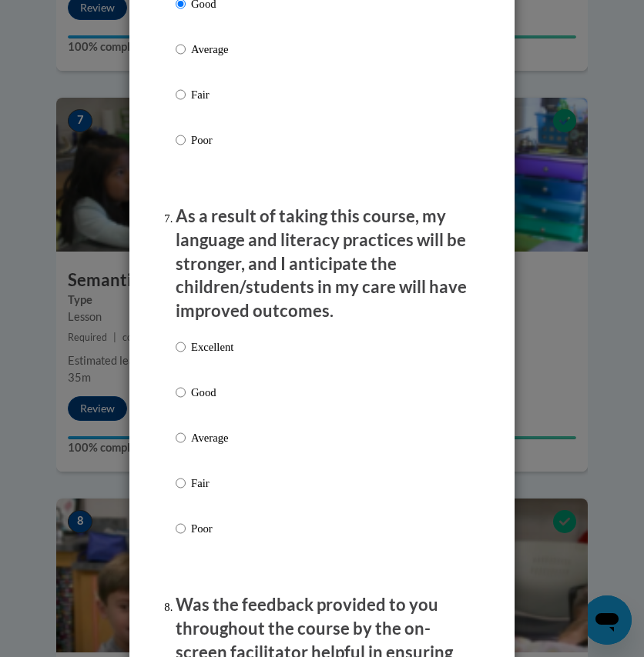
click at [195, 393] on p "Good" at bounding box center [212, 392] width 42 height 17
click at [186, 393] on input "Good" at bounding box center [181, 392] width 10 height 17
radio input "true"
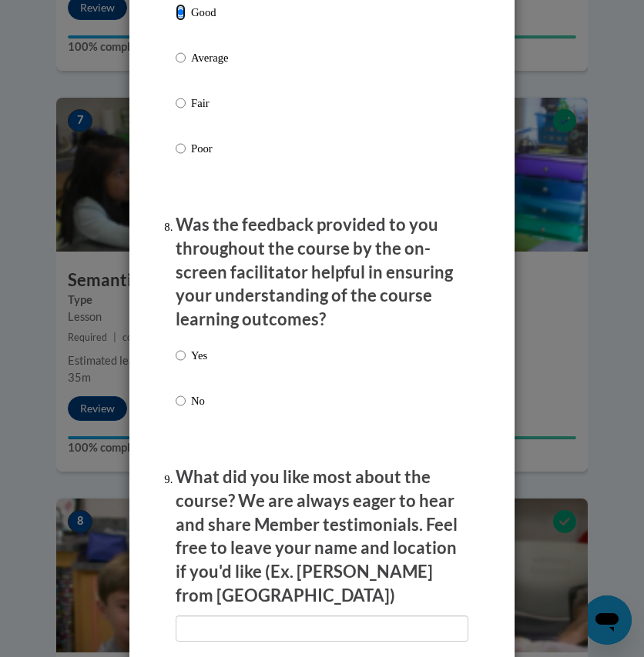
scroll to position [2481, 0]
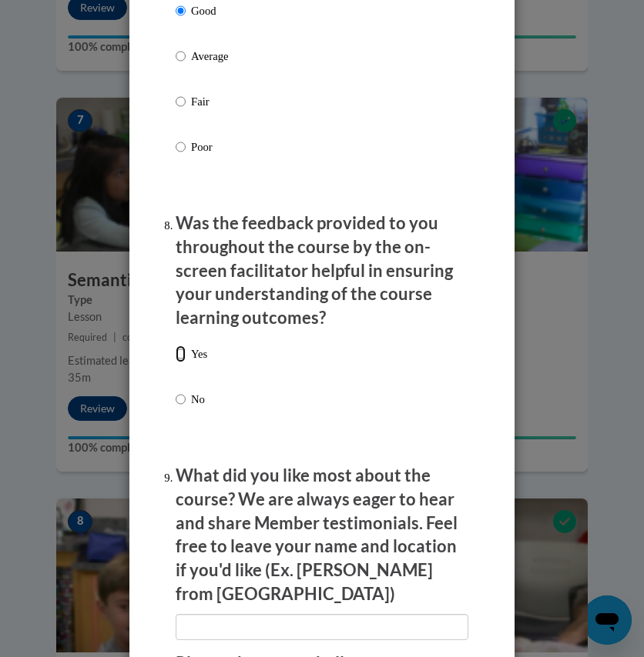
click at [179, 356] on input "Yes" at bounding box center [181, 354] width 10 height 17
radio input "true"
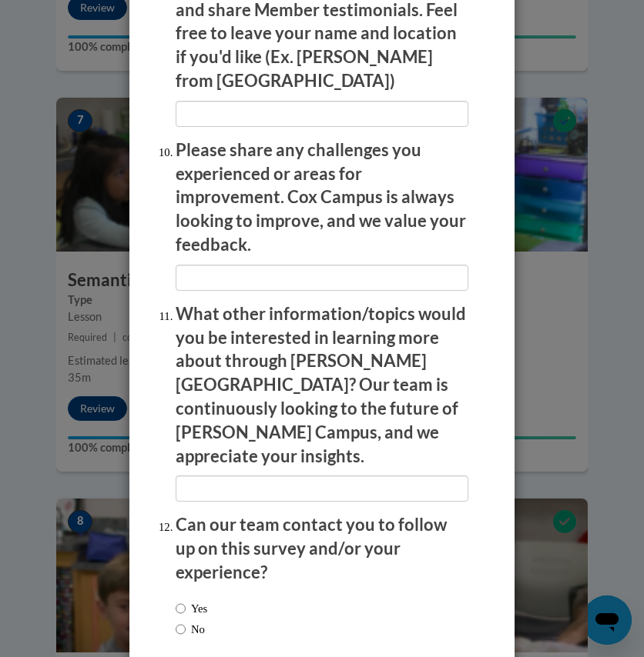
scroll to position [2993, 0]
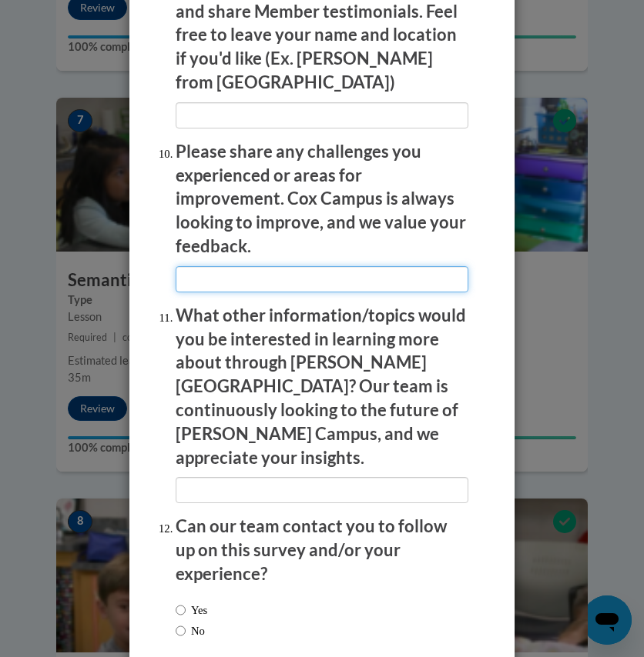
click at [262, 266] on input "textbox" at bounding box center [322, 279] width 293 height 26
type input "I did not like how the questions on the test were worded differently than the c…"
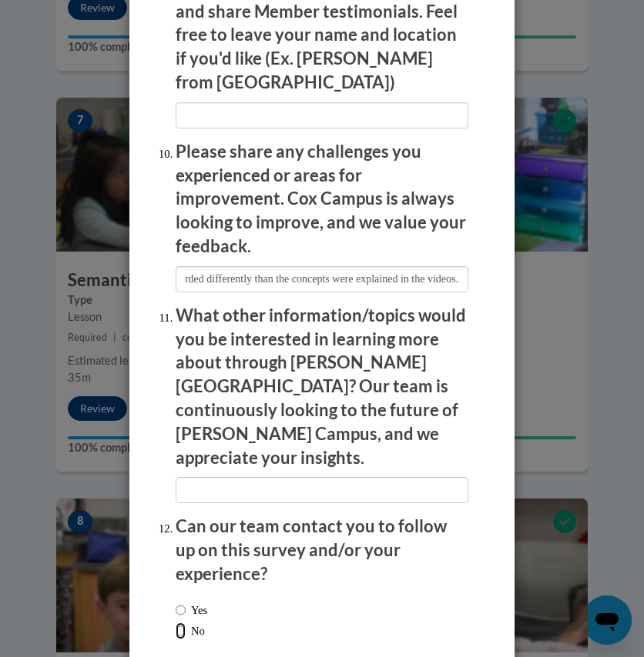
click at [176, 623] on input "No" at bounding box center [181, 631] width 10 height 17
radio input "true"
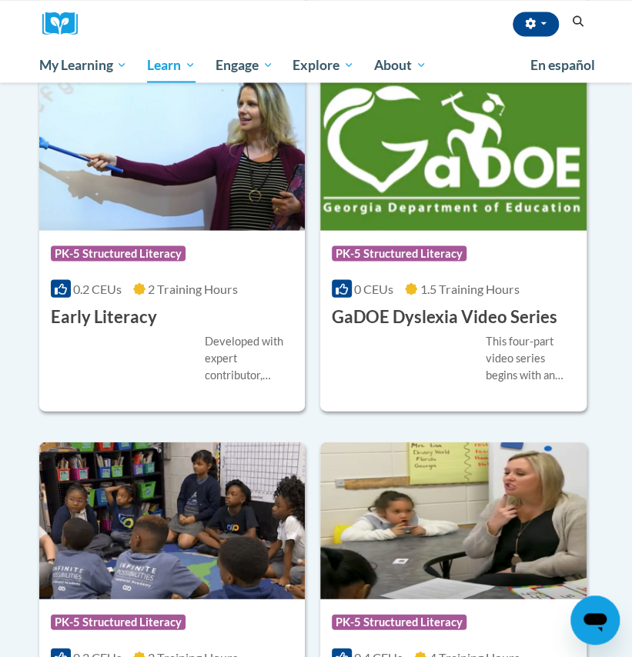
scroll to position [905, 0]
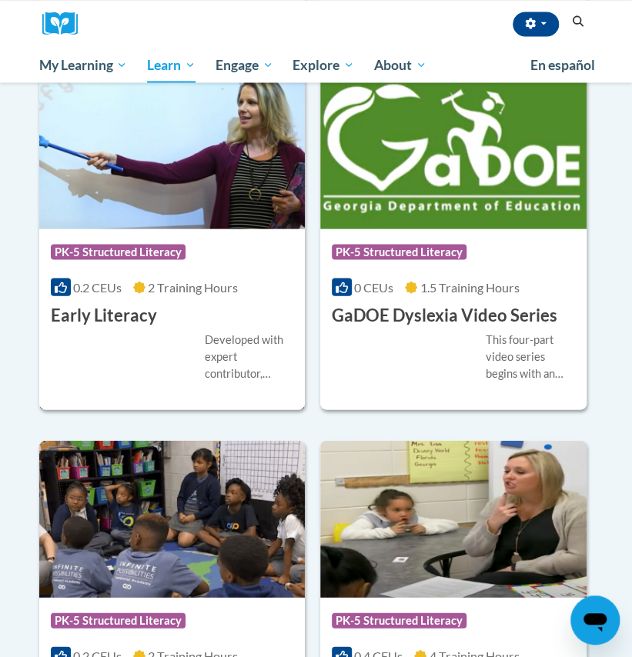
click at [260, 266] on div "Course Category: PK-5 Structured Literacy" at bounding box center [172, 253] width 243 height 35
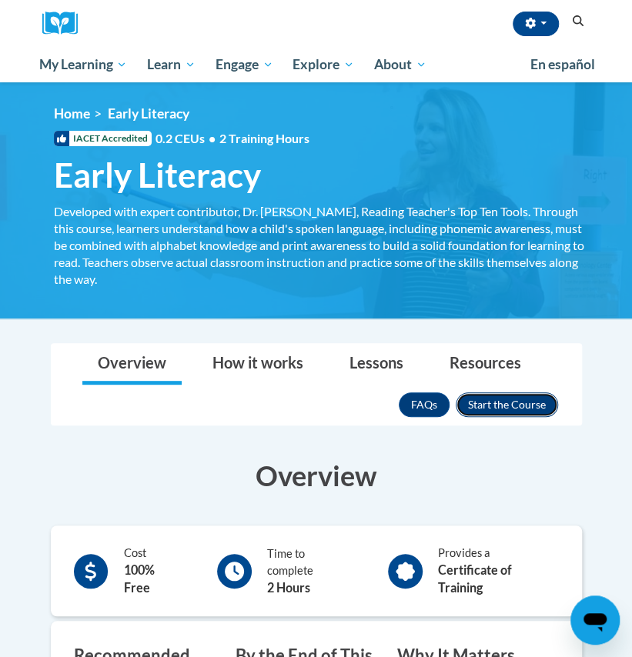
click at [494, 406] on button "Enroll" at bounding box center [507, 405] width 102 height 25
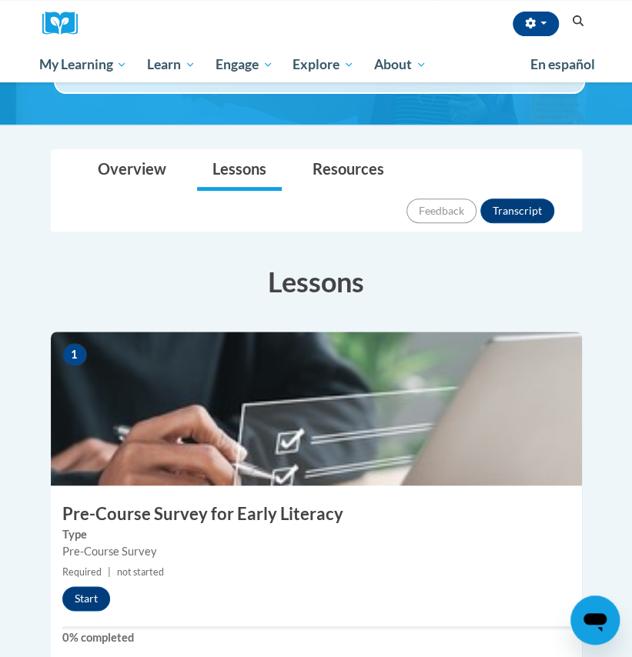
scroll to position [149, 0]
